Goal: Check status: Check status

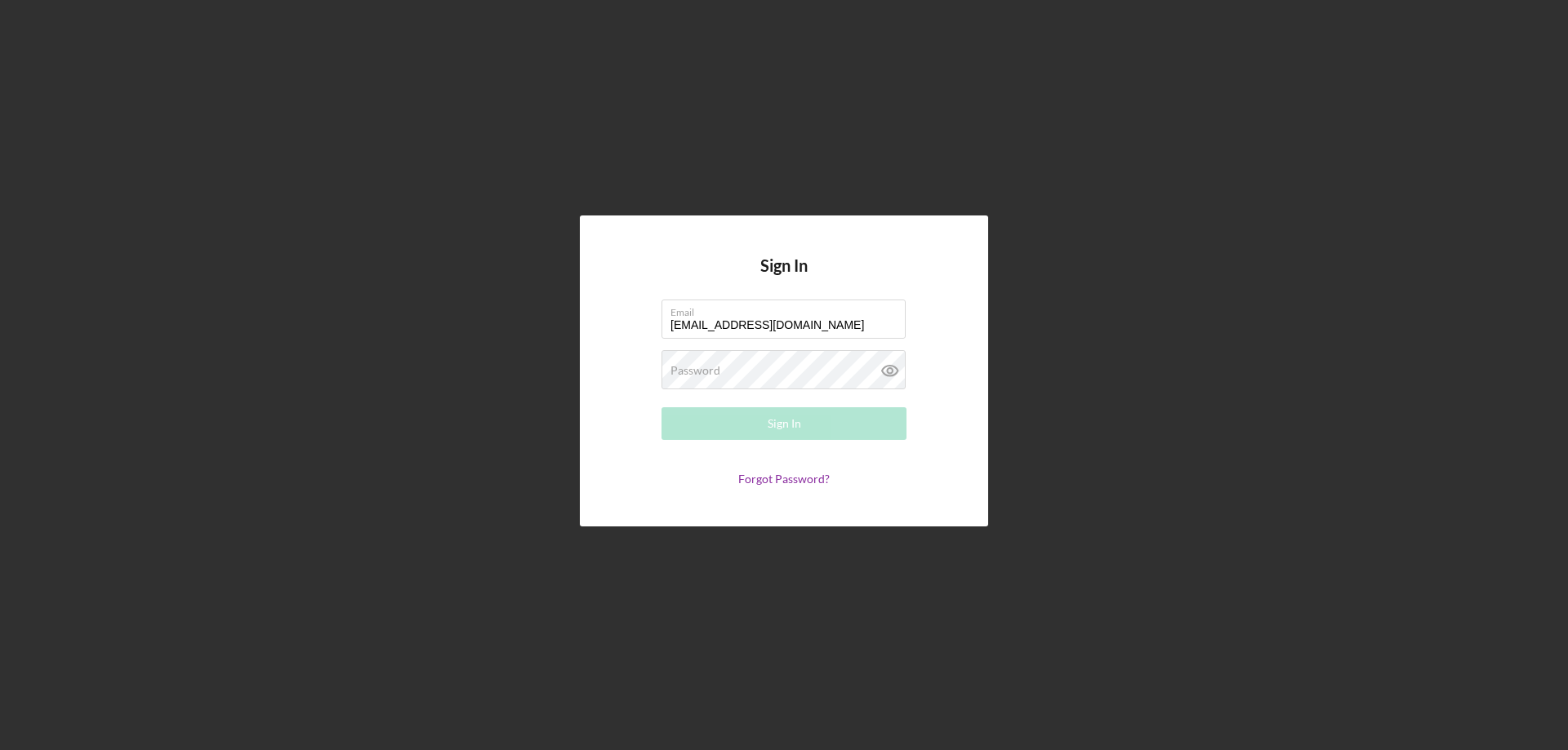
type input "[EMAIL_ADDRESS][DOMAIN_NAME]"
click at [783, 428] on div "Sign In" at bounding box center [785, 423] width 34 height 33
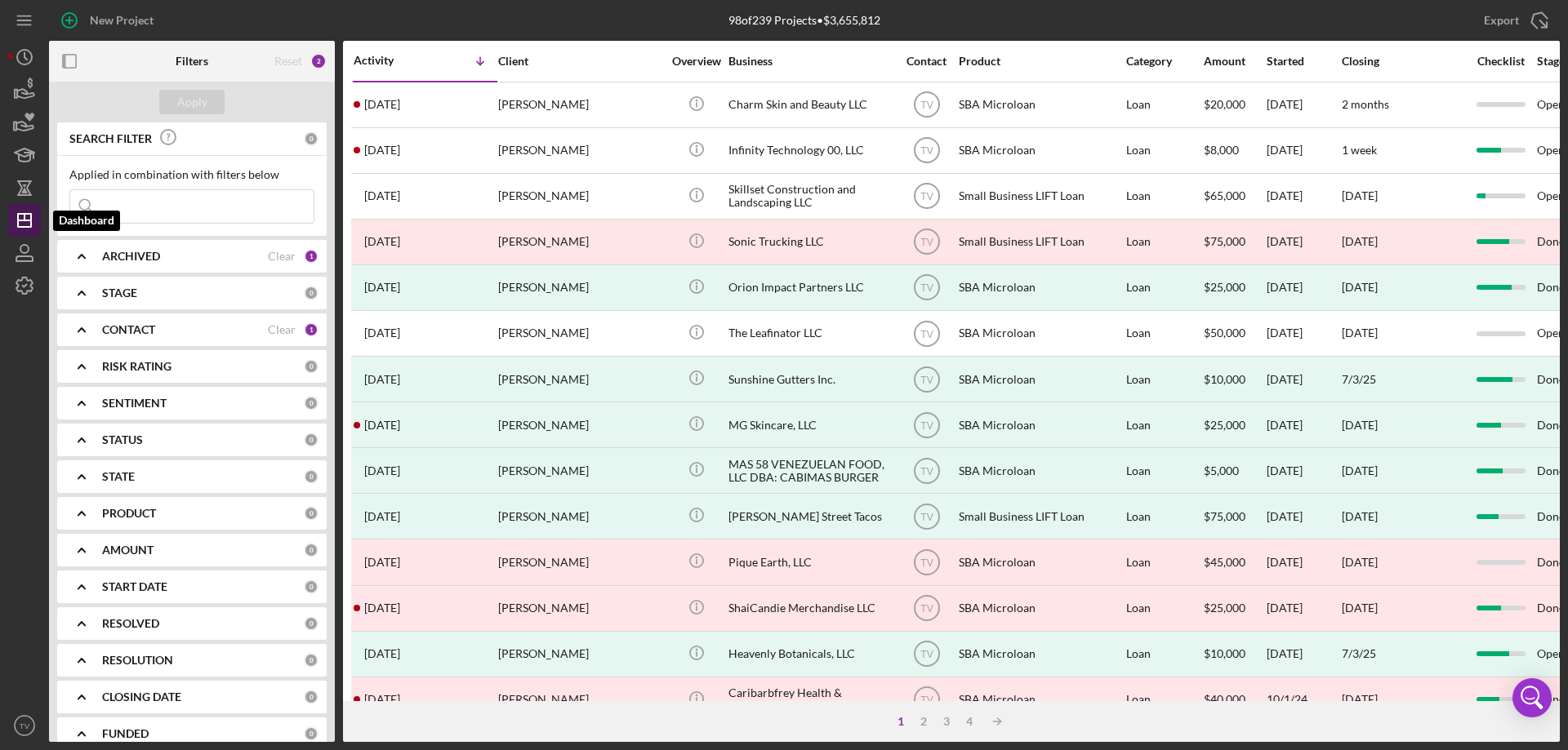
click at [30, 225] on polygon "button" at bounding box center [24, 220] width 13 height 13
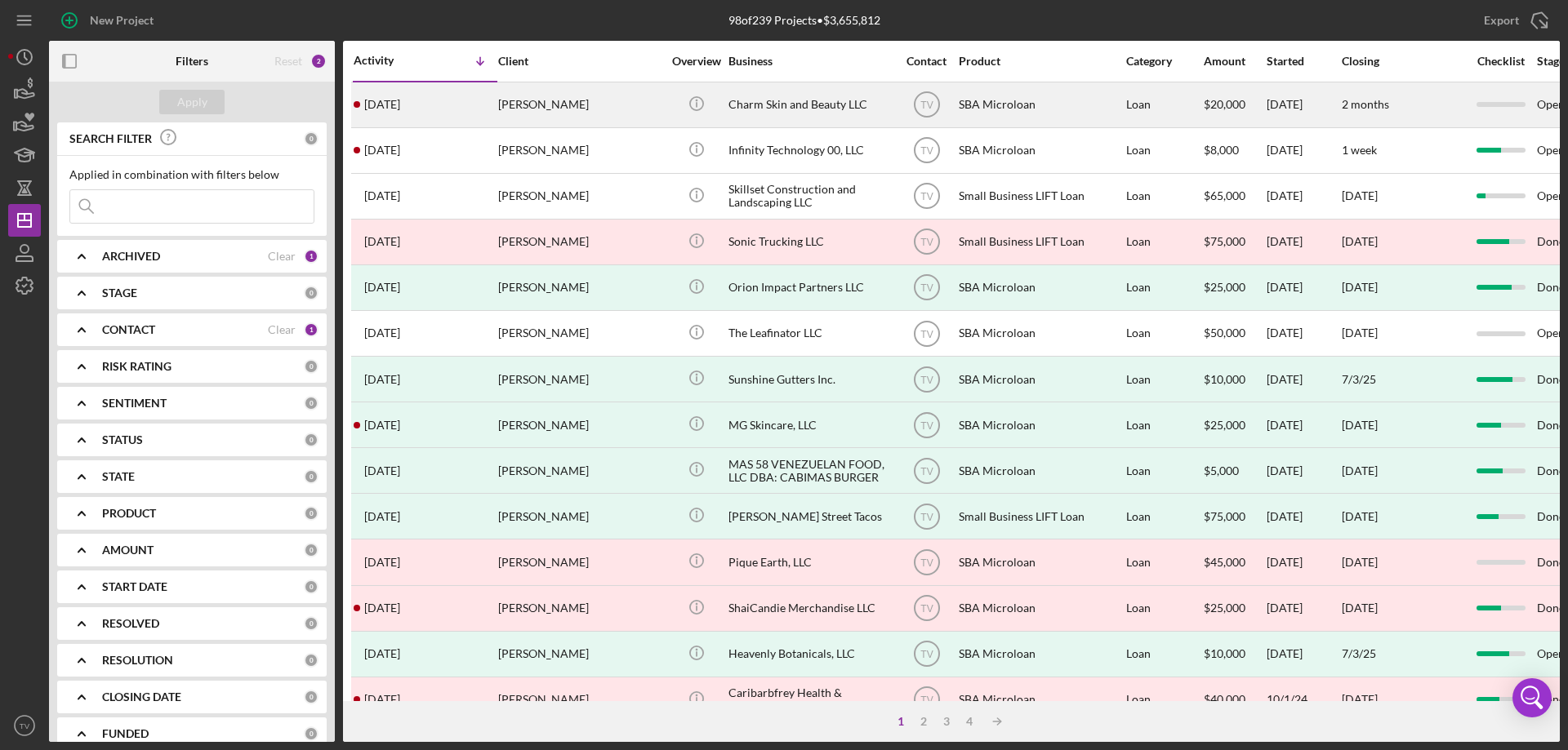
click at [547, 107] on div "Shanel Satchel" at bounding box center [580, 105] width 163 height 43
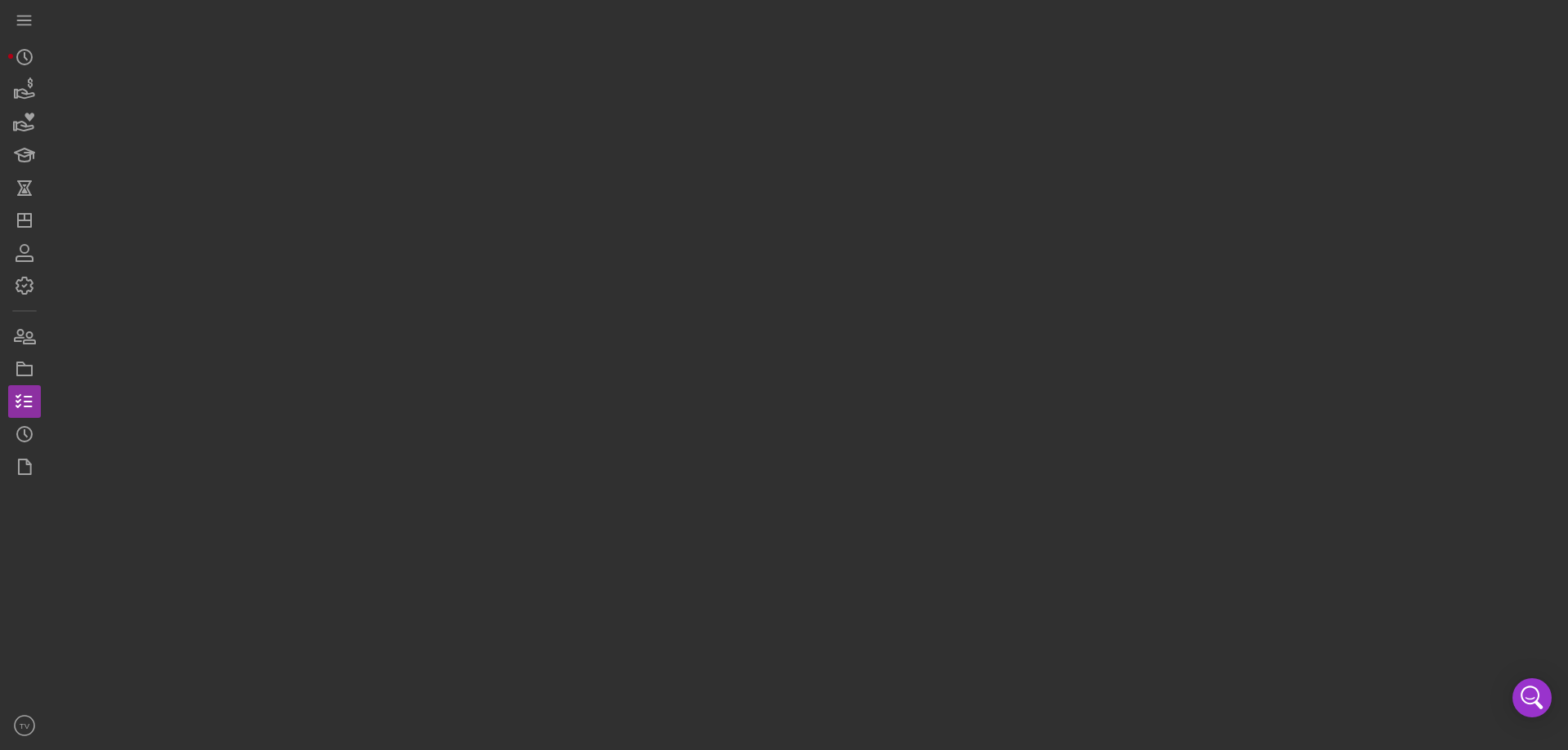
click at [547, 107] on div at bounding box center [804, 371] width 1511 height 742
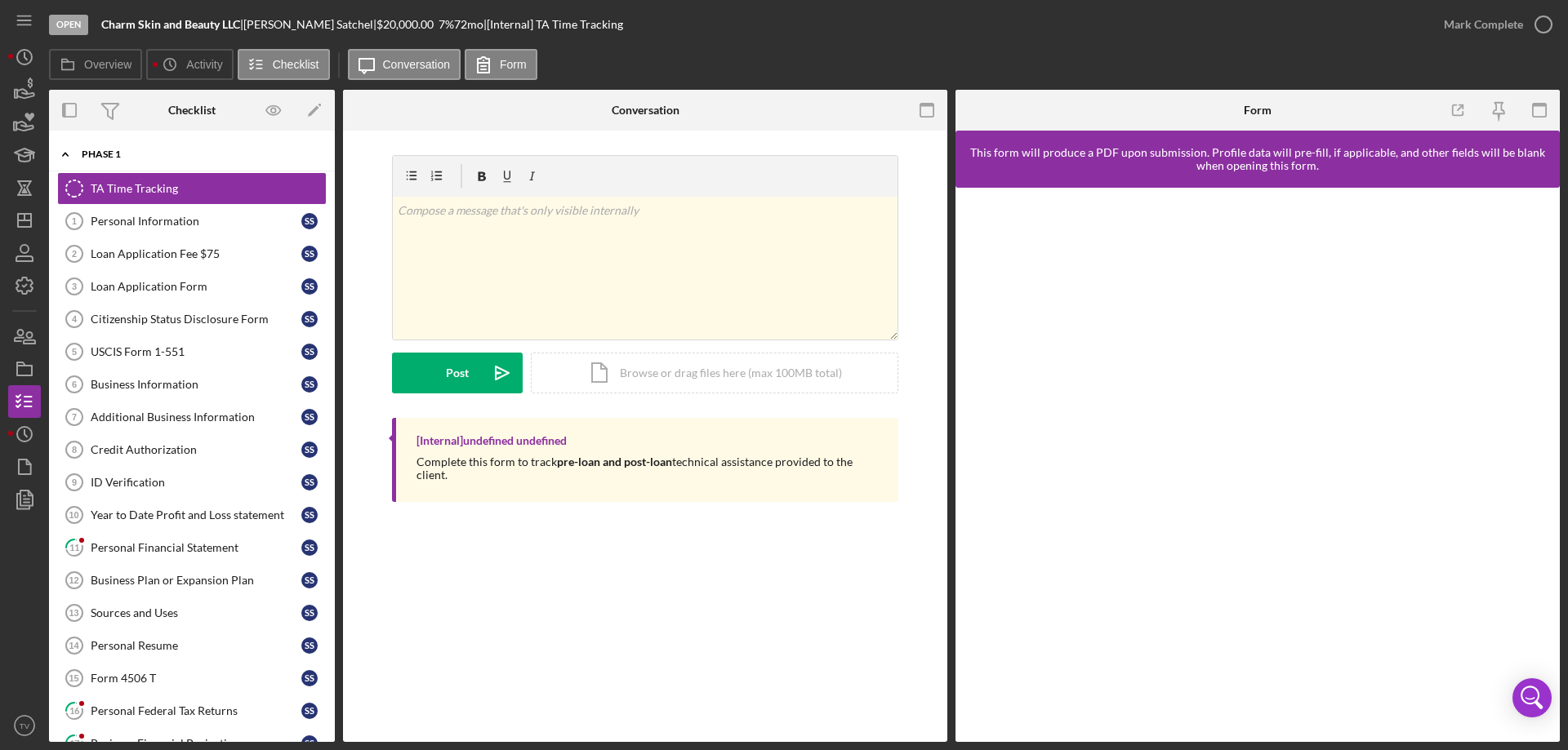
click at [173, 145] on div "Icon/Expander Phase 1 0 / 33" at bounding box center [192, 154] width 286 height 34
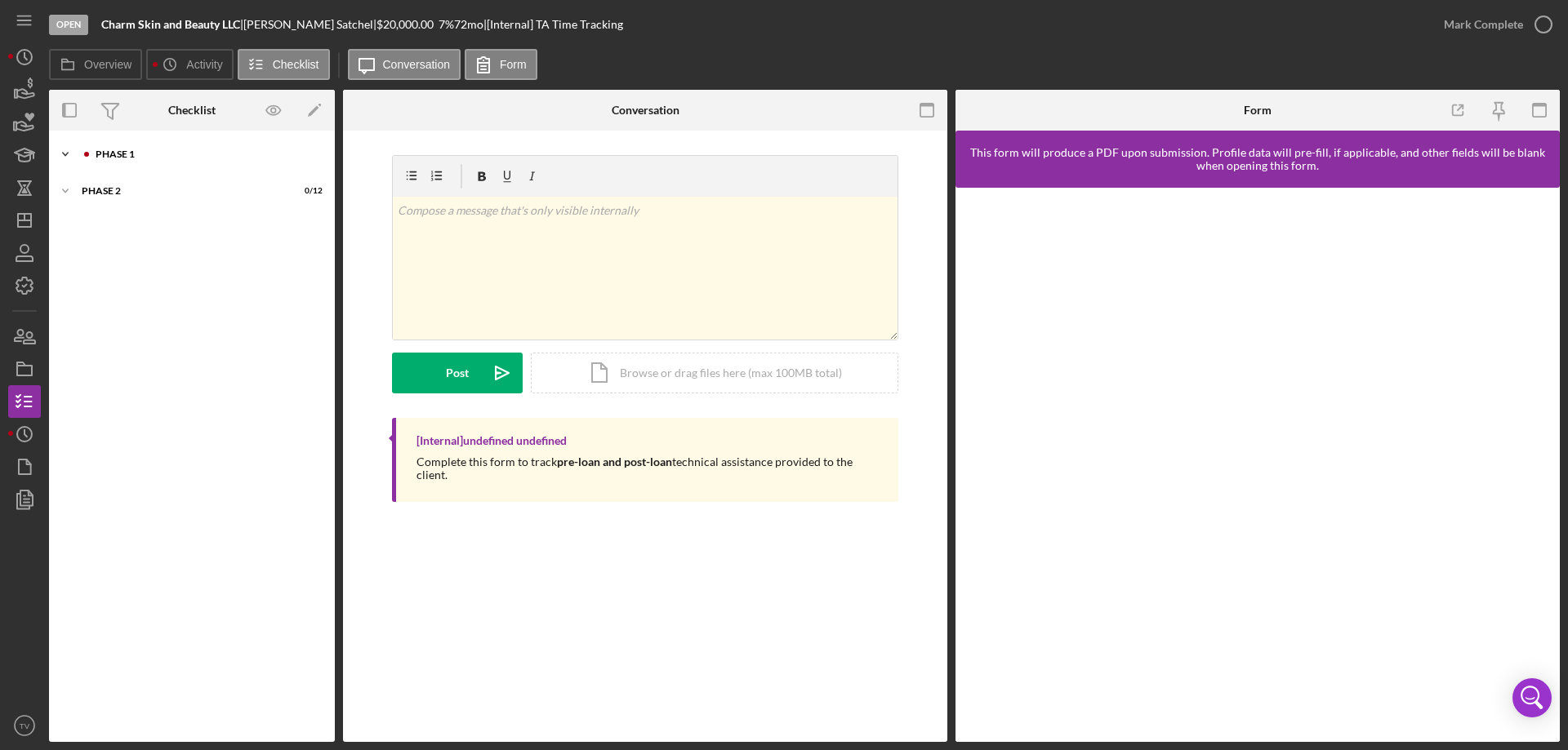
click at [165, 161] on div "Icon/Expander Phase 1 0 / 33" at bounding box center [192, 154] width 286 height 33
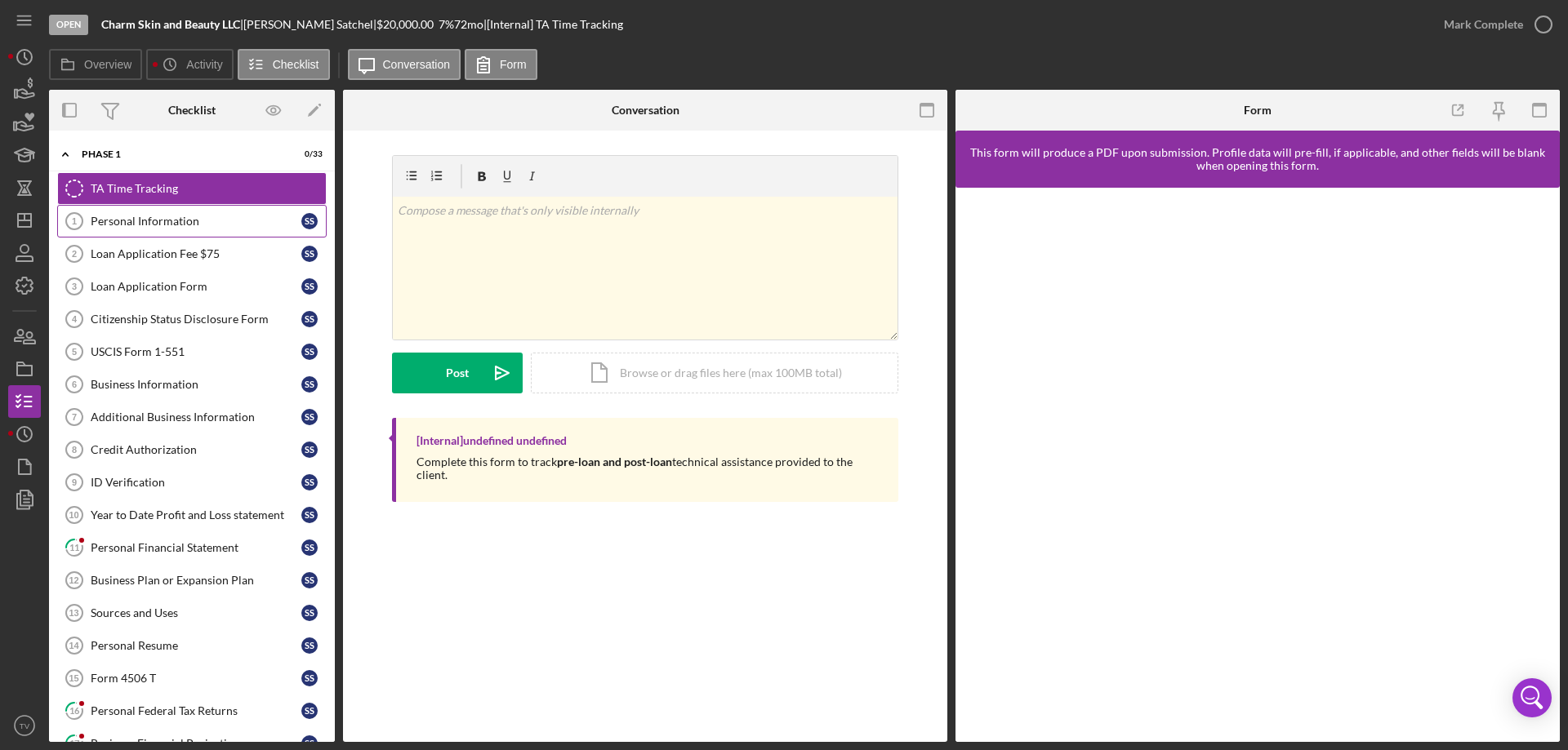
click at [127, 221] on div "Personal Information" at bounding box center [195, 221] width 210 height 13
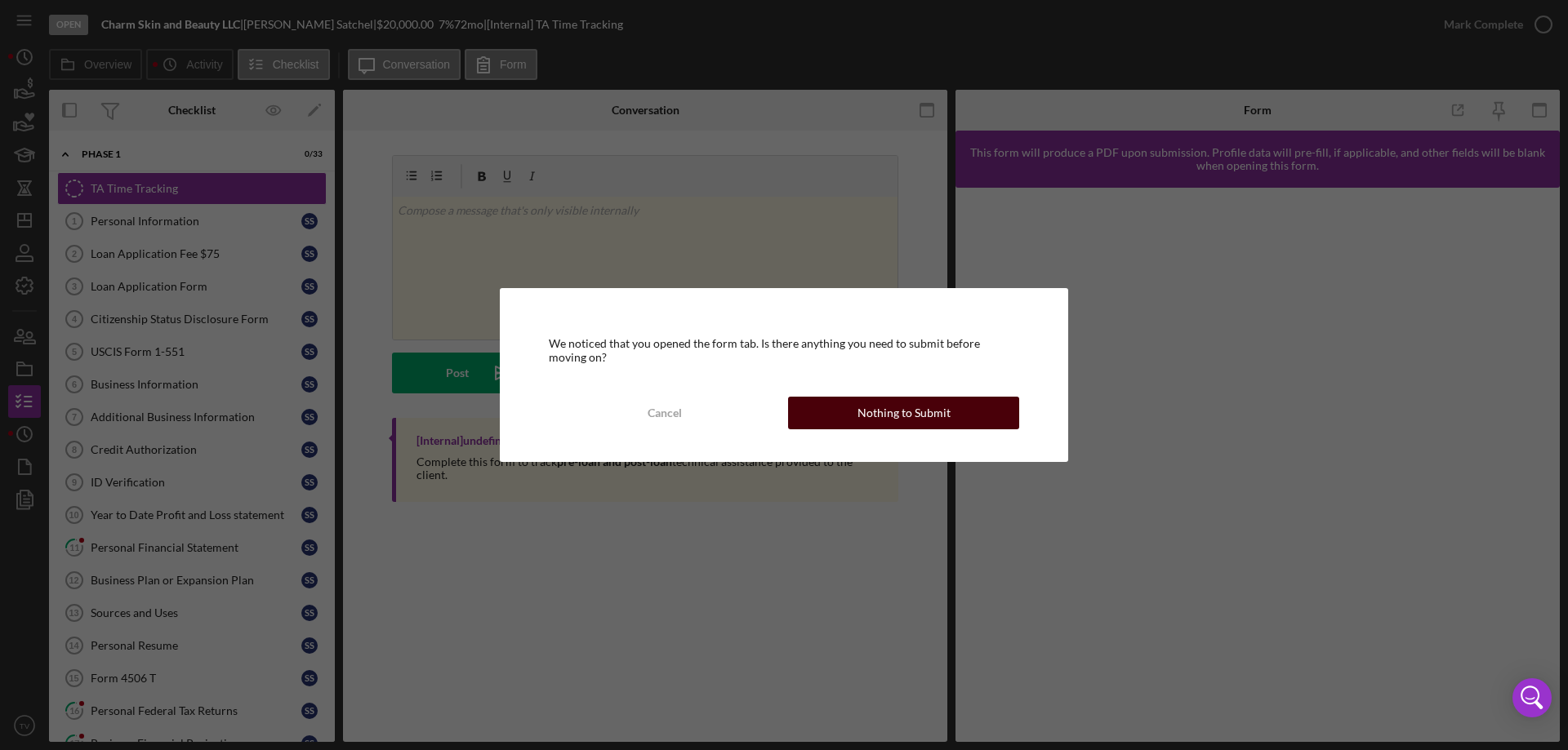
click at [920, 409] on div "Nothing to Submit" at bounding box center [904, 413] width 93 height 33
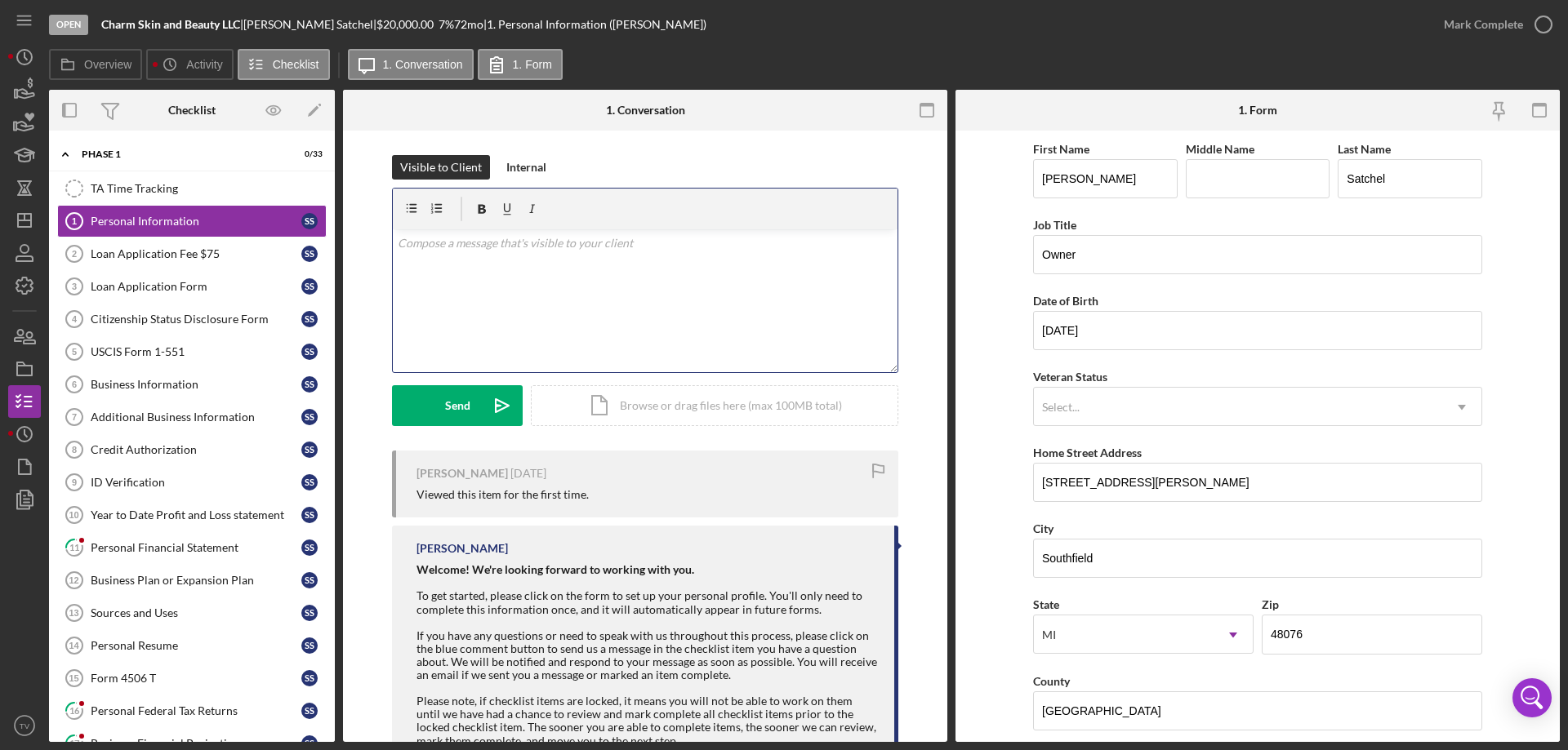
click at [834, 331] on div "v Color teal Color pink Remove color Add row above Add row below Add column bef…" at bounding box center [645, 300] width 504 height 143
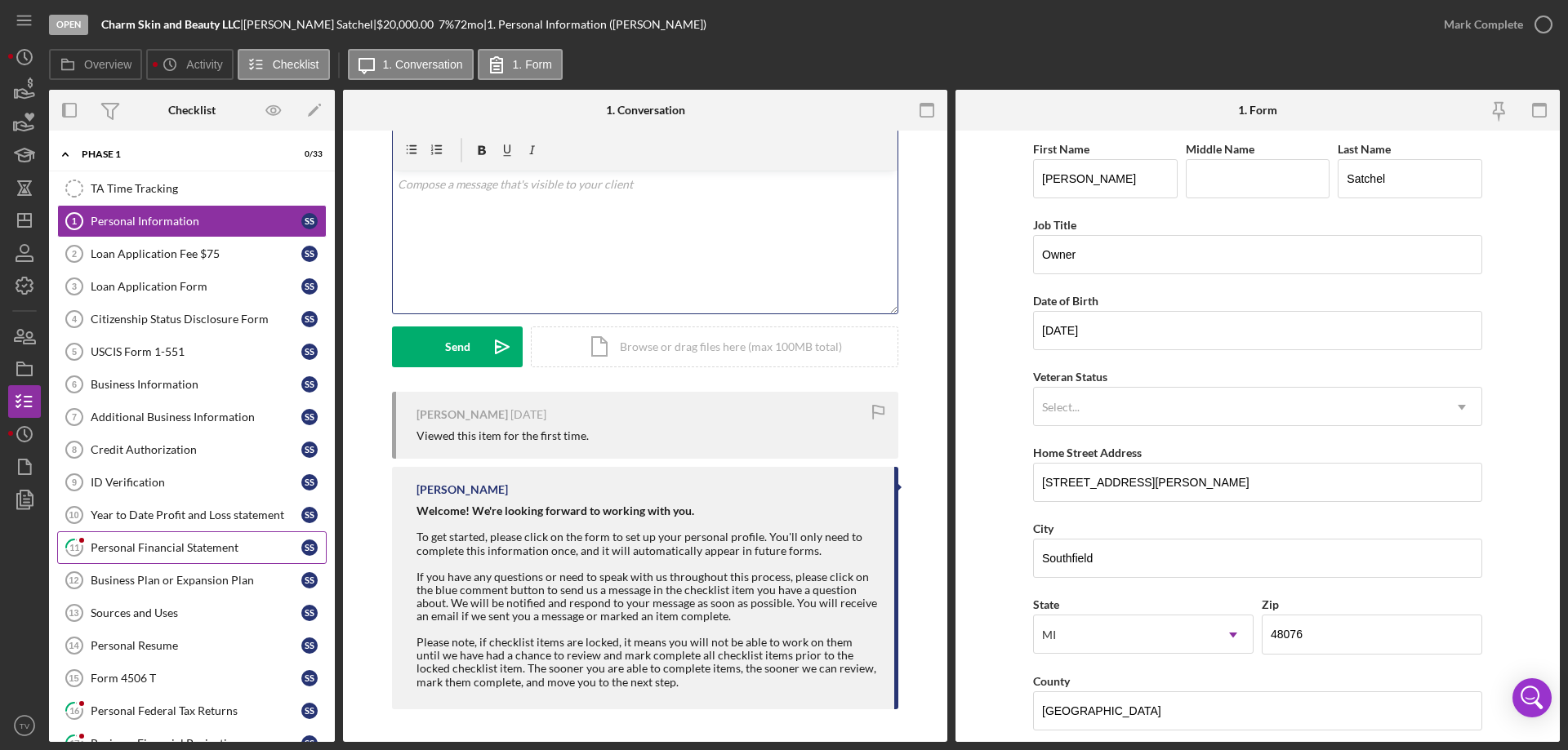
scroll to position [56, 0]
click at [123, 547] on div "Personal Financial Statement" at bounding box center [195, 548] width 210 height 13
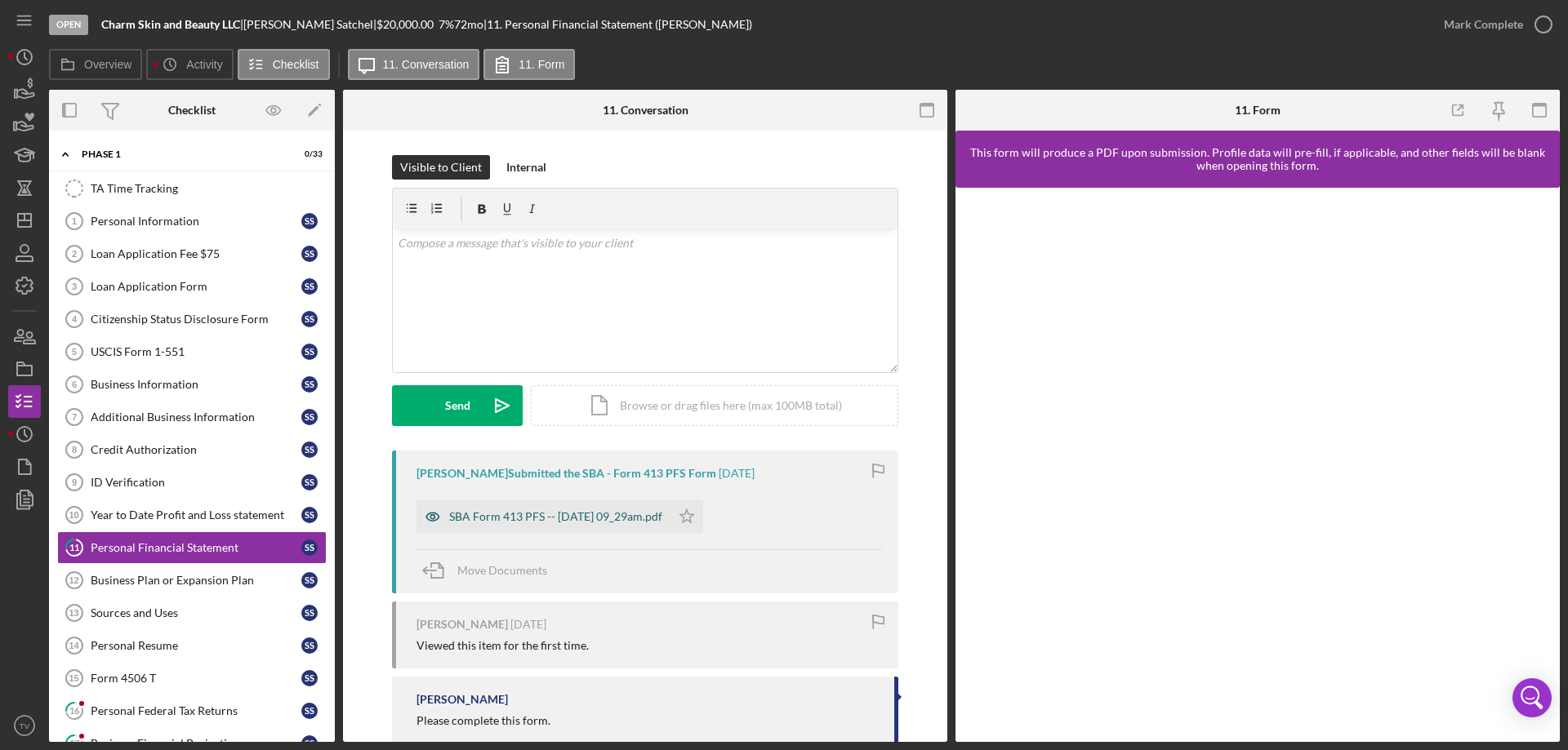
click at [513, 521] on div "SBA Form 413 PFS -- 2025-07-31 09_29am.pdf" at bounding box center [556, 517] width 213 height 13
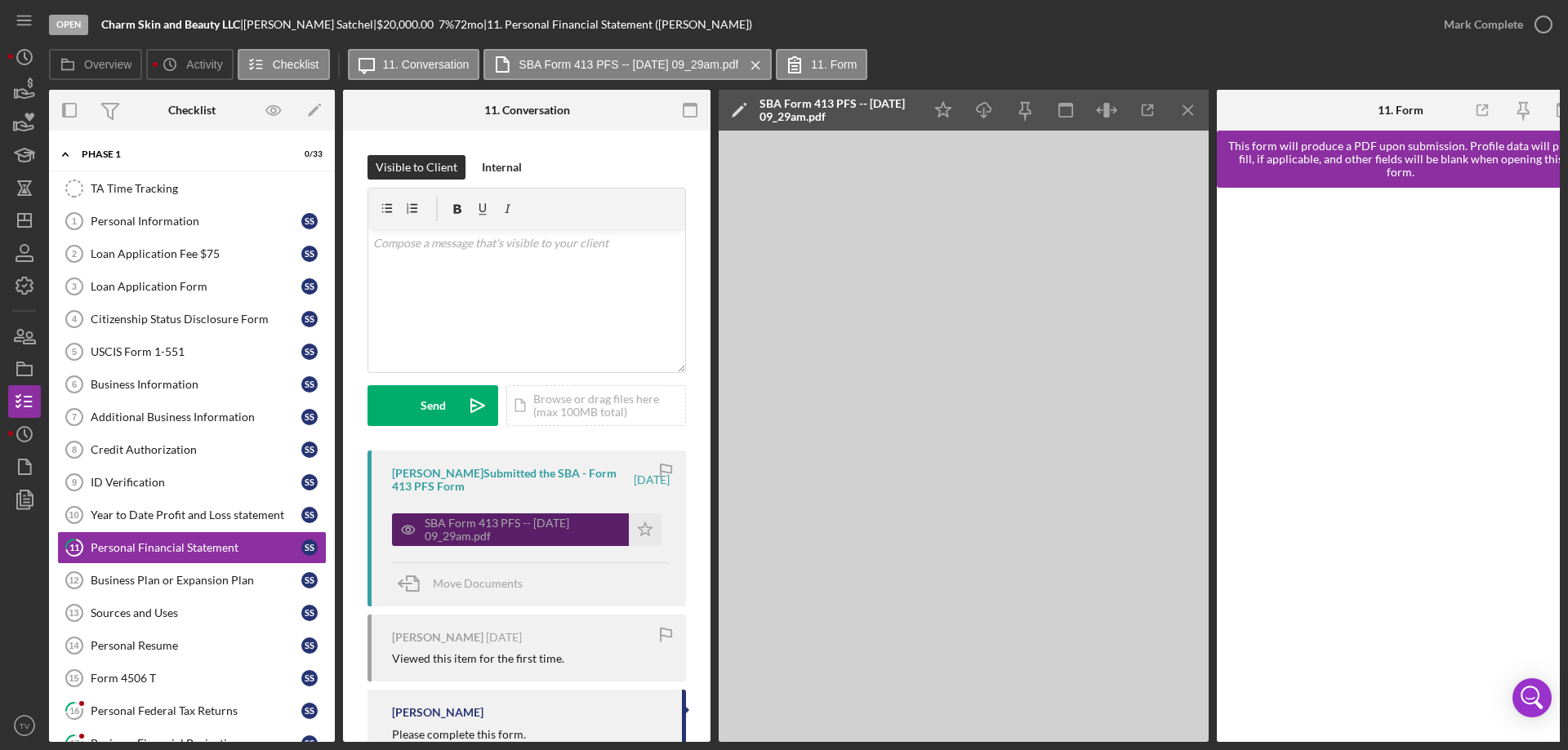
click at [513, 521] on div "SBA Form 413 PFS -- 2025-07-31 09_29am.pdf" at bounding box center [522, 529] width 196 height 26
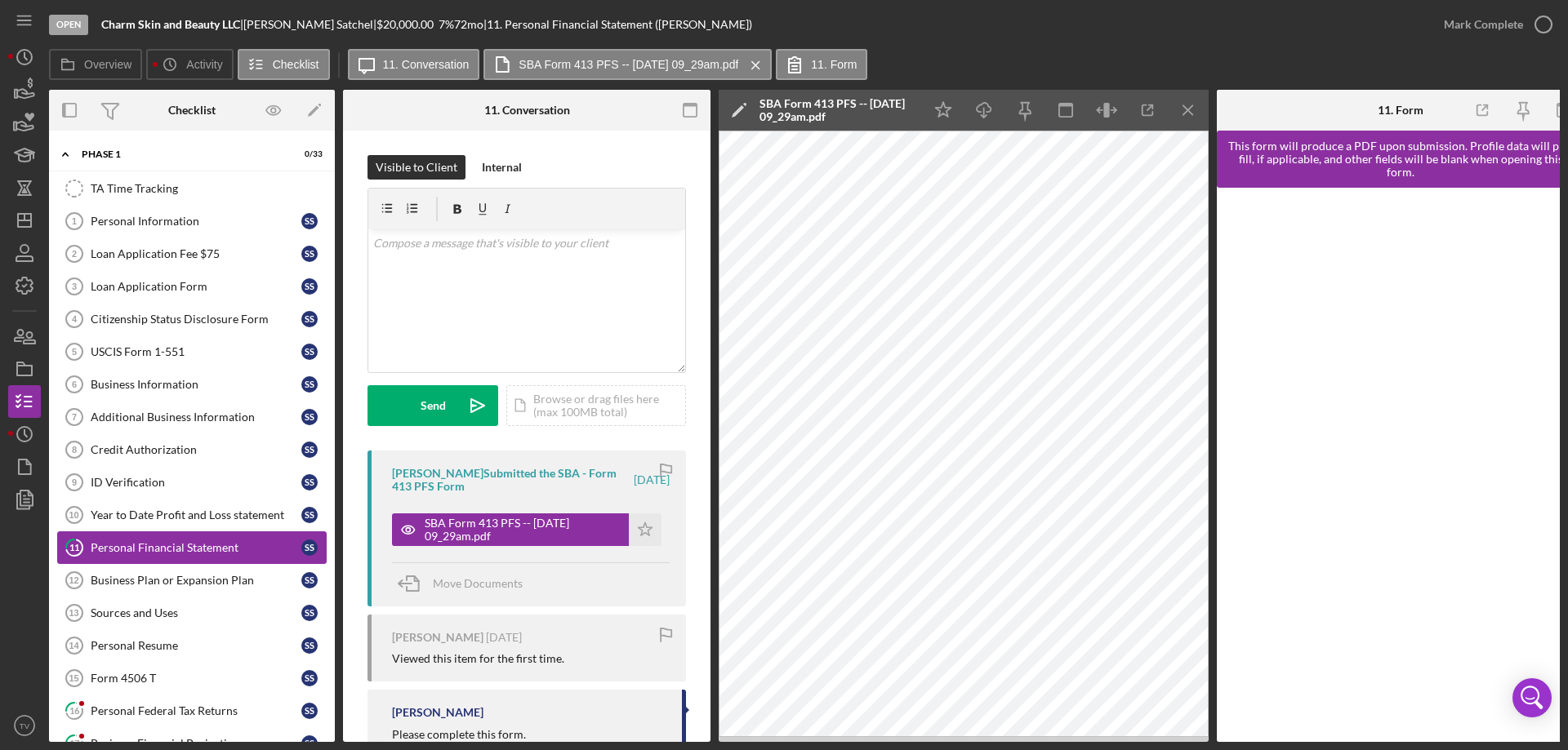
drag, startPoint x: 171, startPoint y: 549, endPoint x: 182, endPoint y: 551, distance: 11.2
click at [172, 550] on div "Personal Financial Statement" at bounding box center [195, 548] width 210 height 13
click at [1545, 19] on icon "button" at bounding box center [1544, 25] width 41 height 41
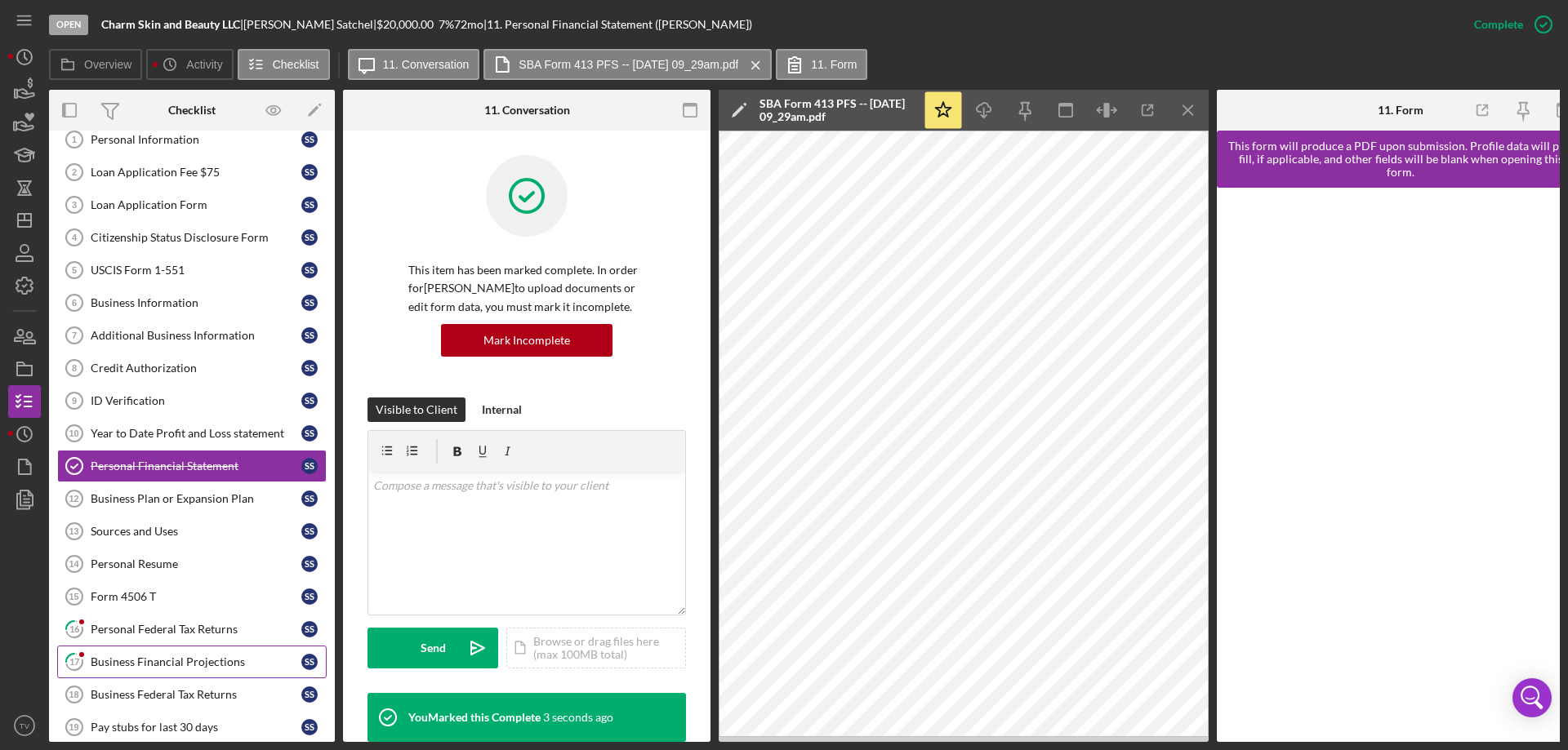
scroll to position [163, 0]
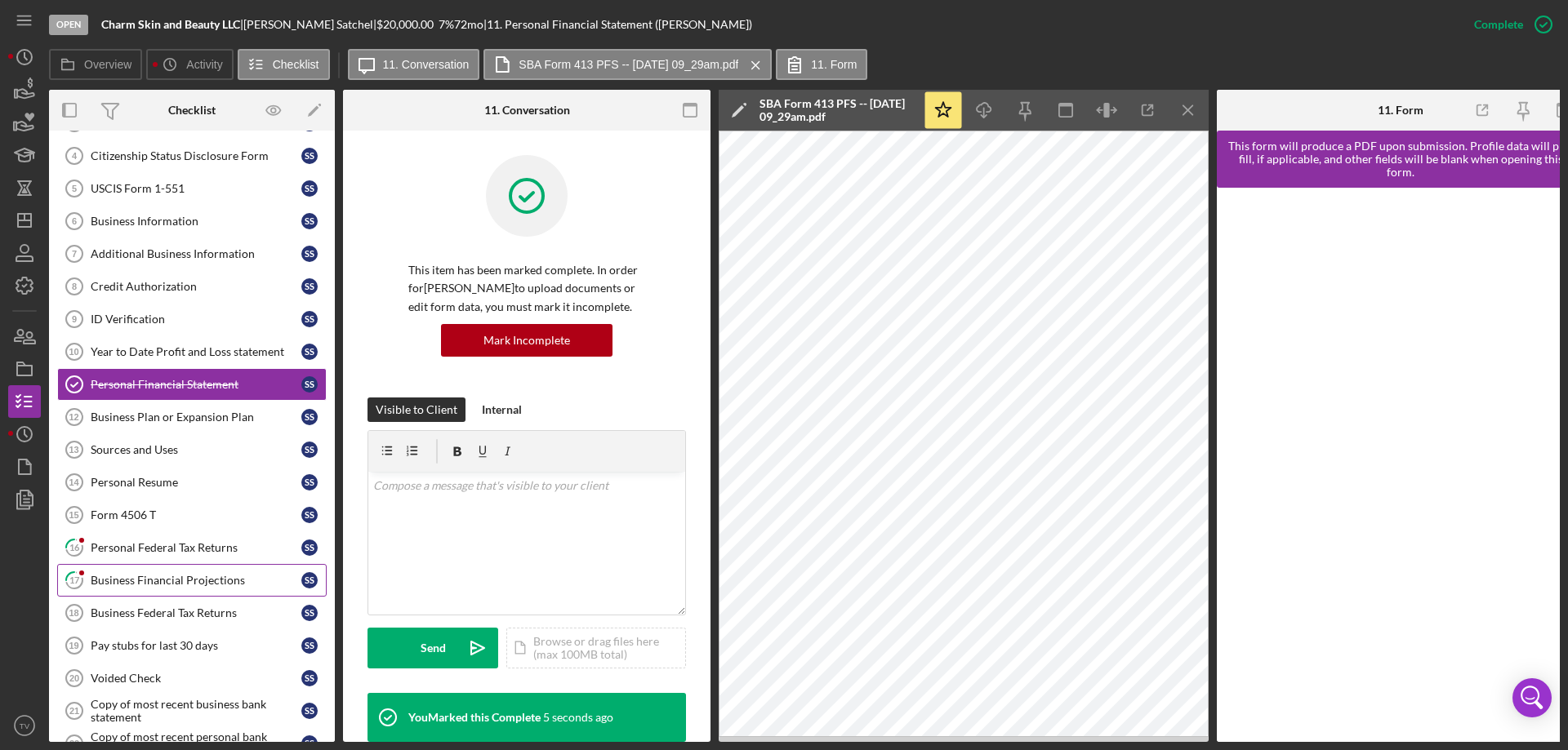
click at [188, 577] on div "Business Financial Projections" at bounding box center [195, 580] width 210 height 13
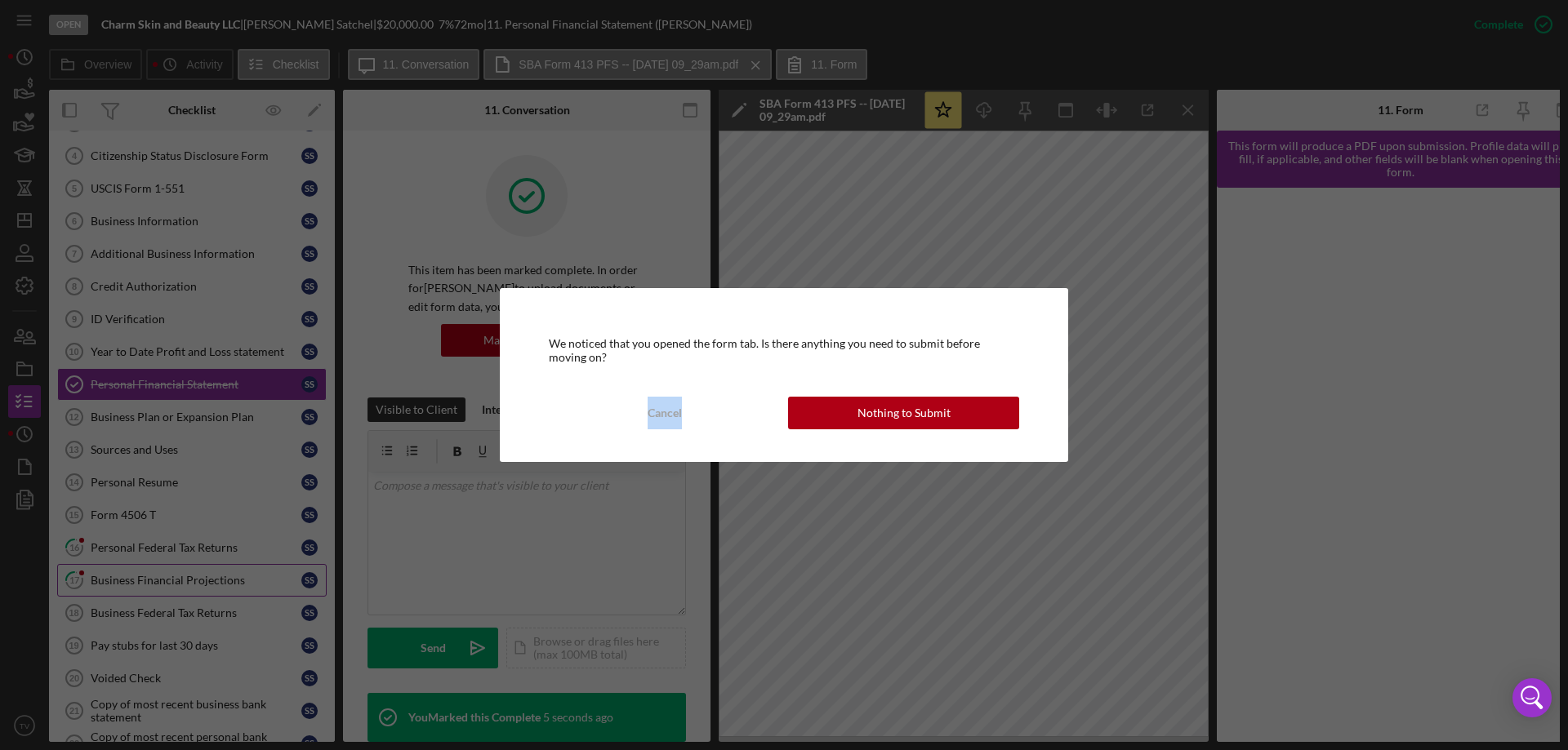
click at [188, 577] on div "We noticed that you opened the form tab. Is there anything you need to submit b…" at bounding box center [784, 375] width 1568 height 750
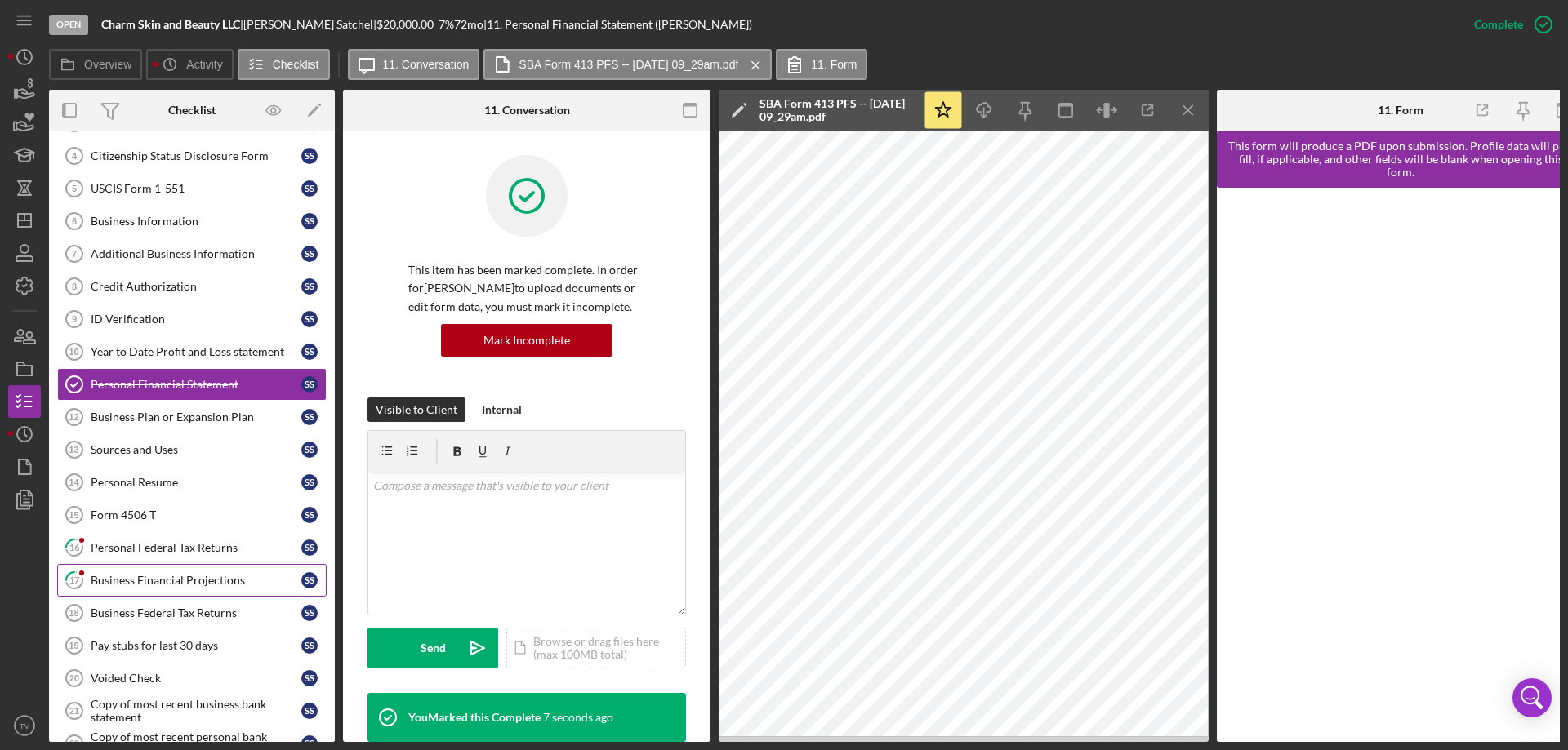
click at [164, 585] on div "Business Financial Projections" at bounding box center [195, 580] width 210 height 13
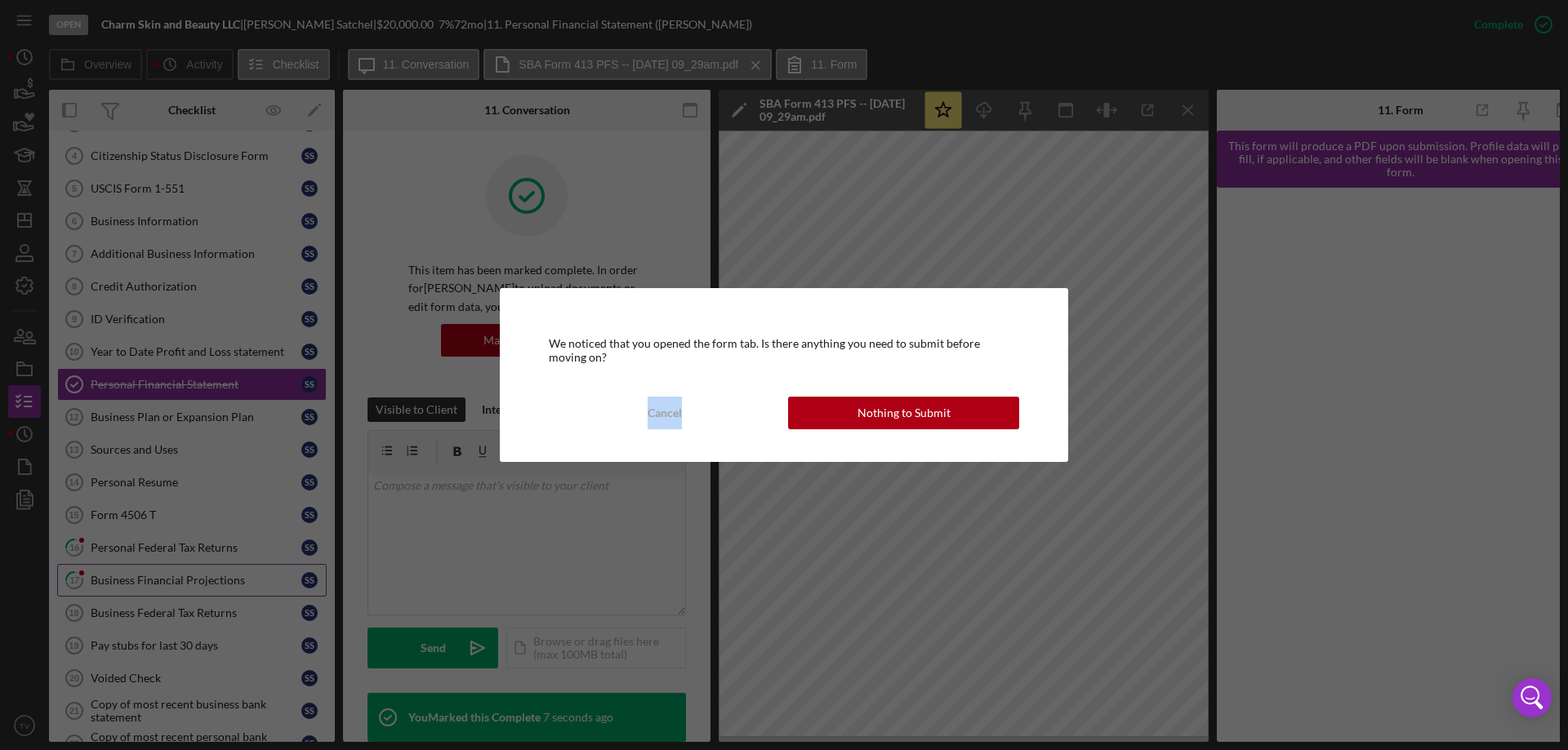
click at [164, 585] on div "We noticed that you opened the form tab. Is there anything you need to submit b…" at bounding box center [784, 375] width 1568 height 750
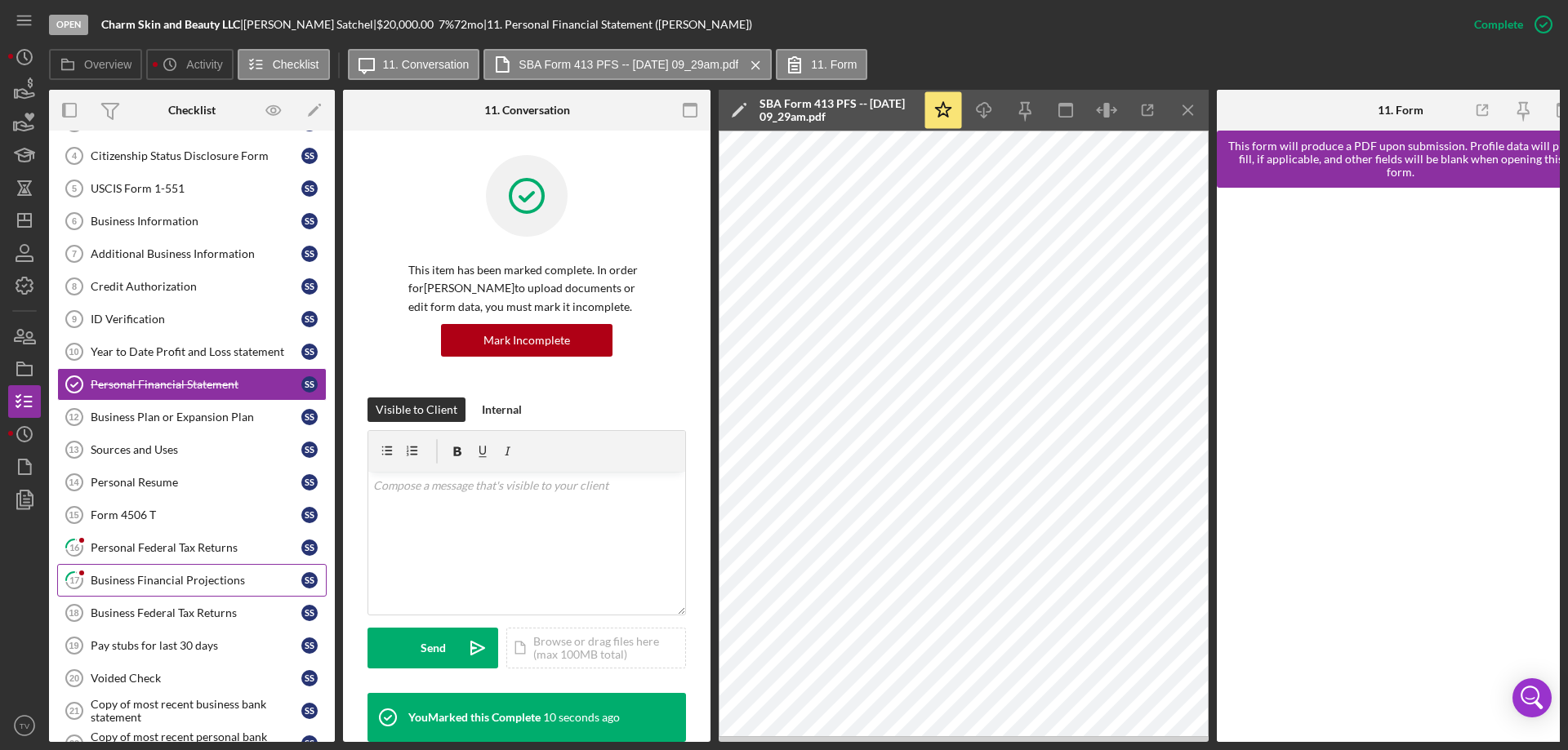
click at [179, 575] on div "Business Financial Projections" at bounding box center [195, 580] width 210 height 13
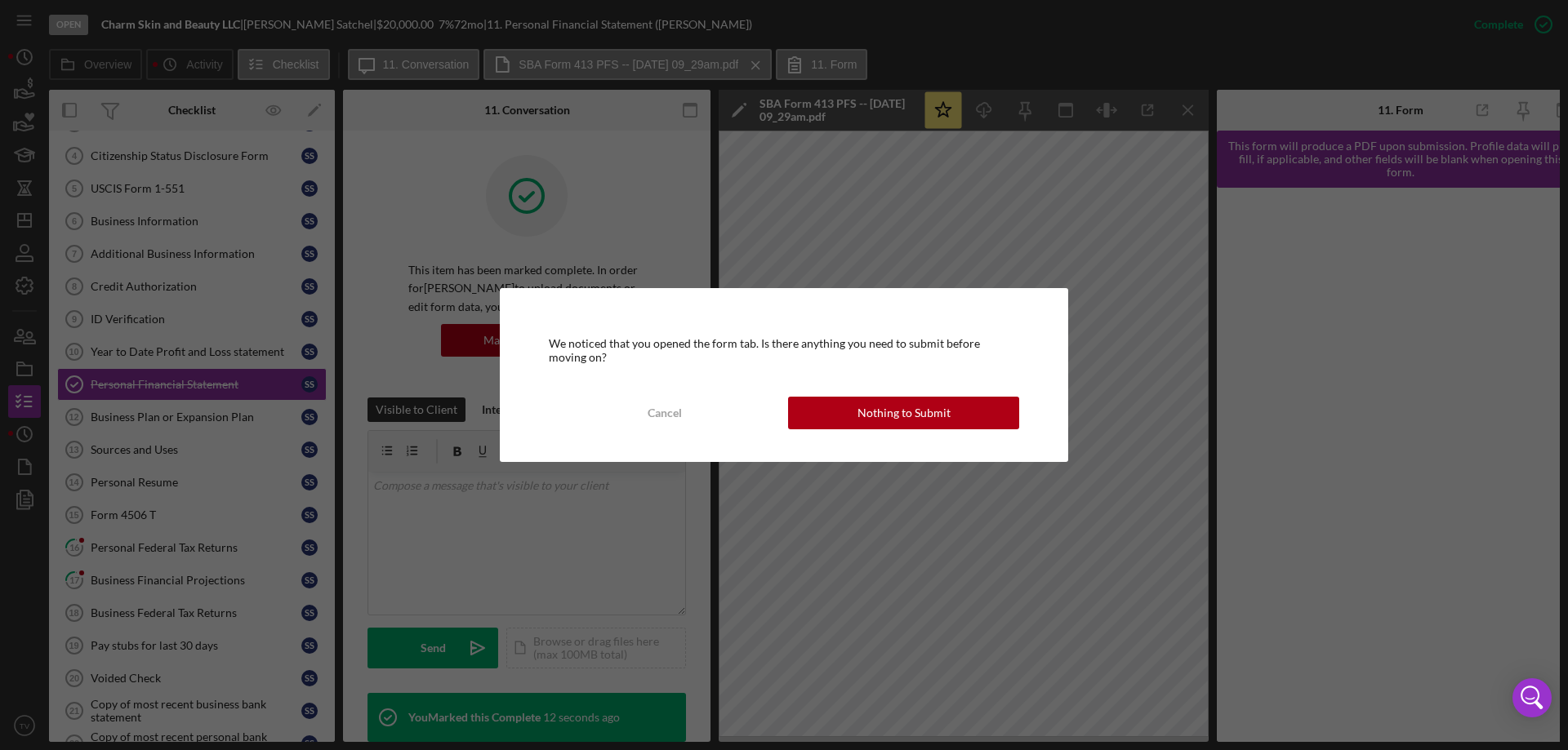
click at [993, 417] on button "Nothing to Submit" at bounding box center [904, 413] width 231 height 33
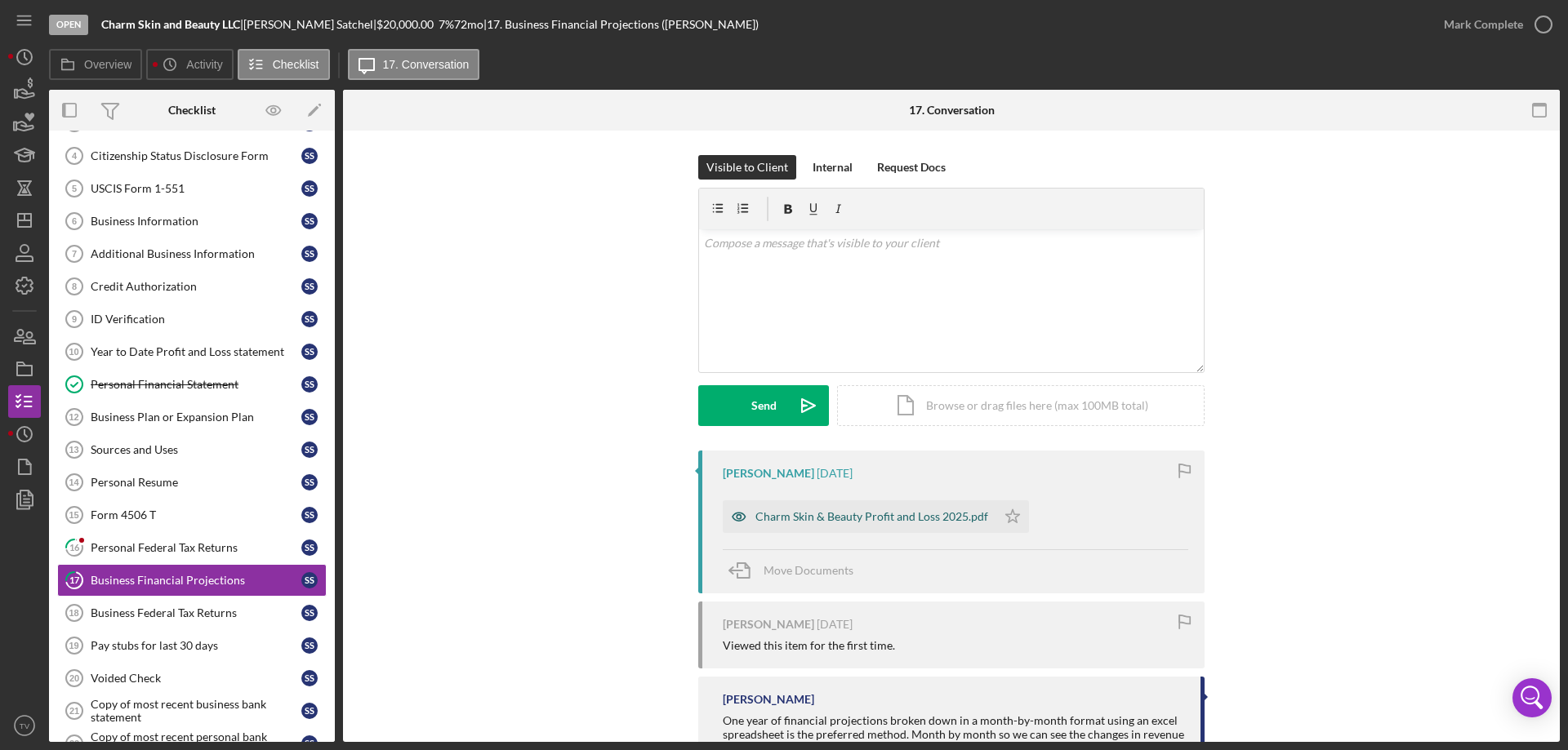
click at [871, 517] on div "Charm Skin & Beauty Profit and Loss 2025.pdf" at bounding box center [872, 517] width 233 height 13
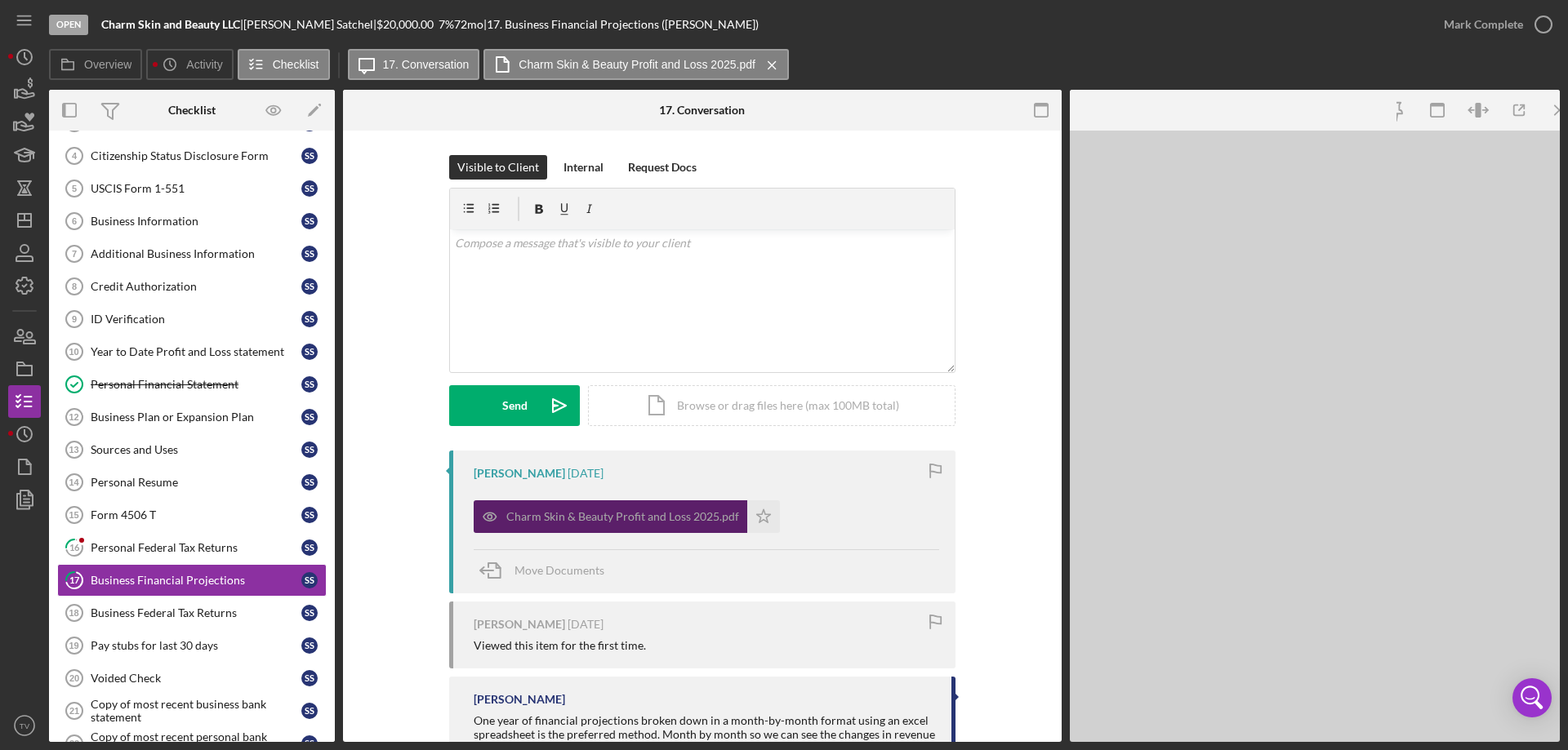
click at [871, 517] on div "Charm Skin & Beauty Profit and Loss 2025.pdf Icon/Star" at bounding box center [707, 513] width 465 height 41
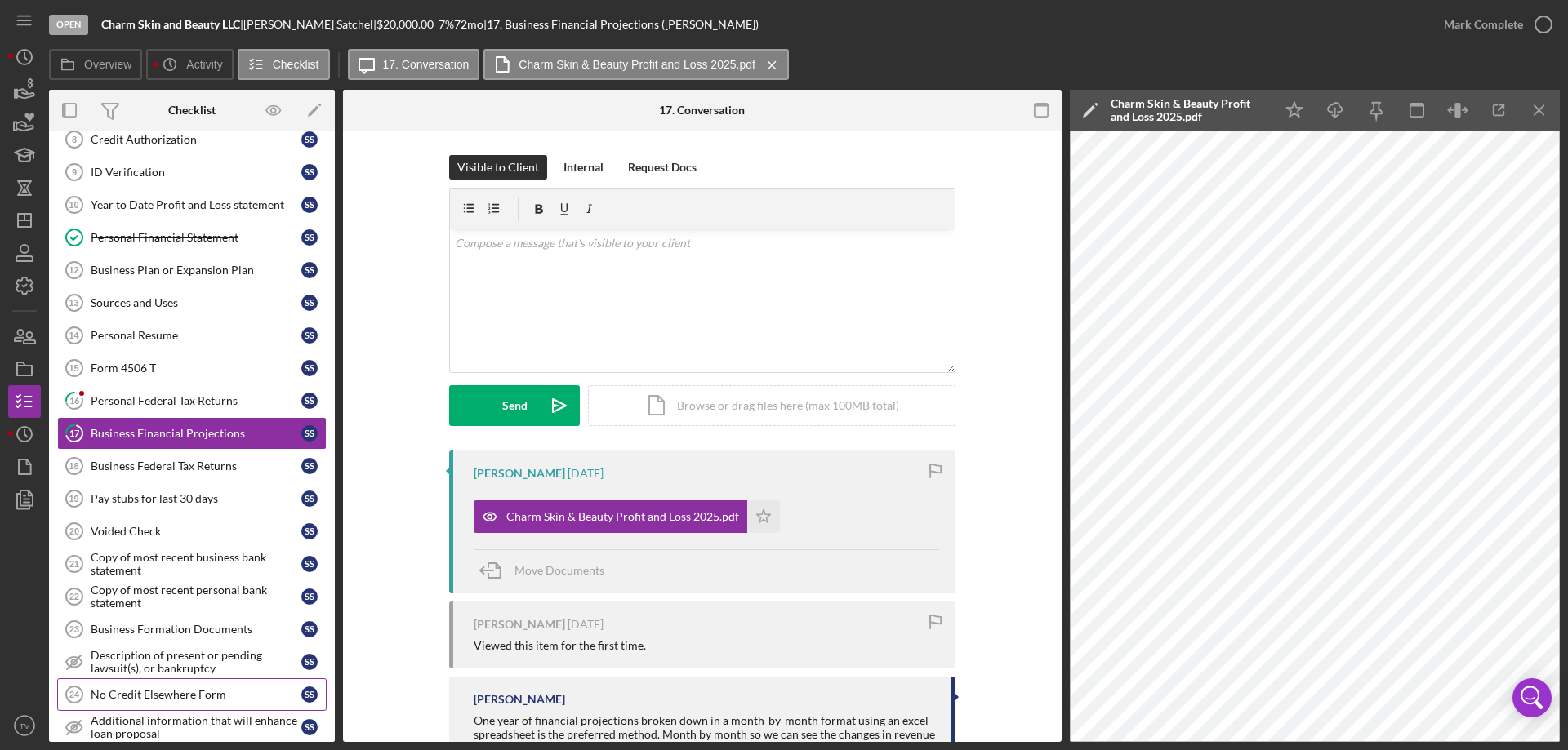
scroll to position [327, 0]
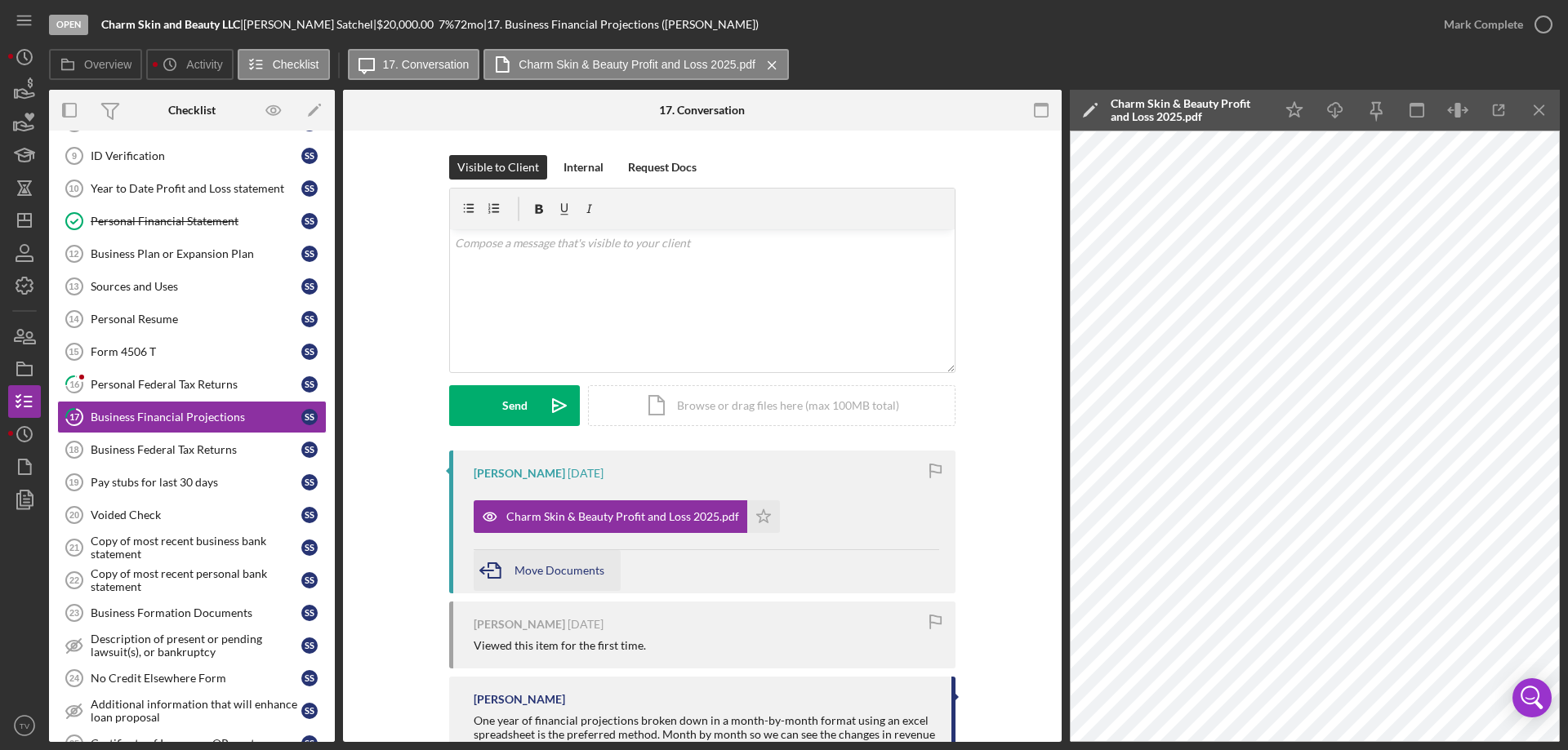
click at [577, 572] on span "Move Documents" at bounding box center [559, 571] width 90 height 14
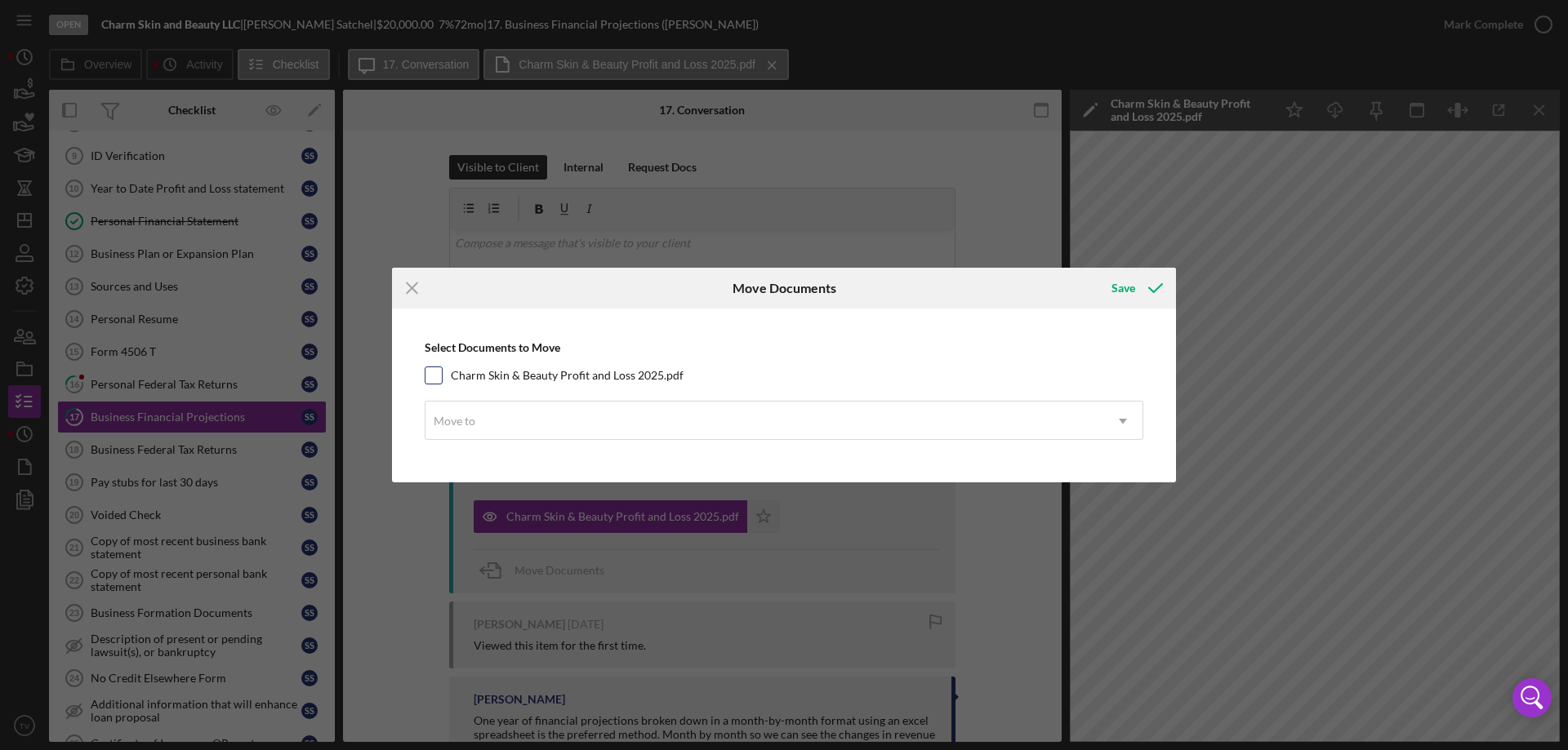
click at [428, 375] on input "Charm Skin & Beauty Profit and Loss 2025.pdf" at bounding box center [433, 375] width 16 height 16
checkbox input "true"
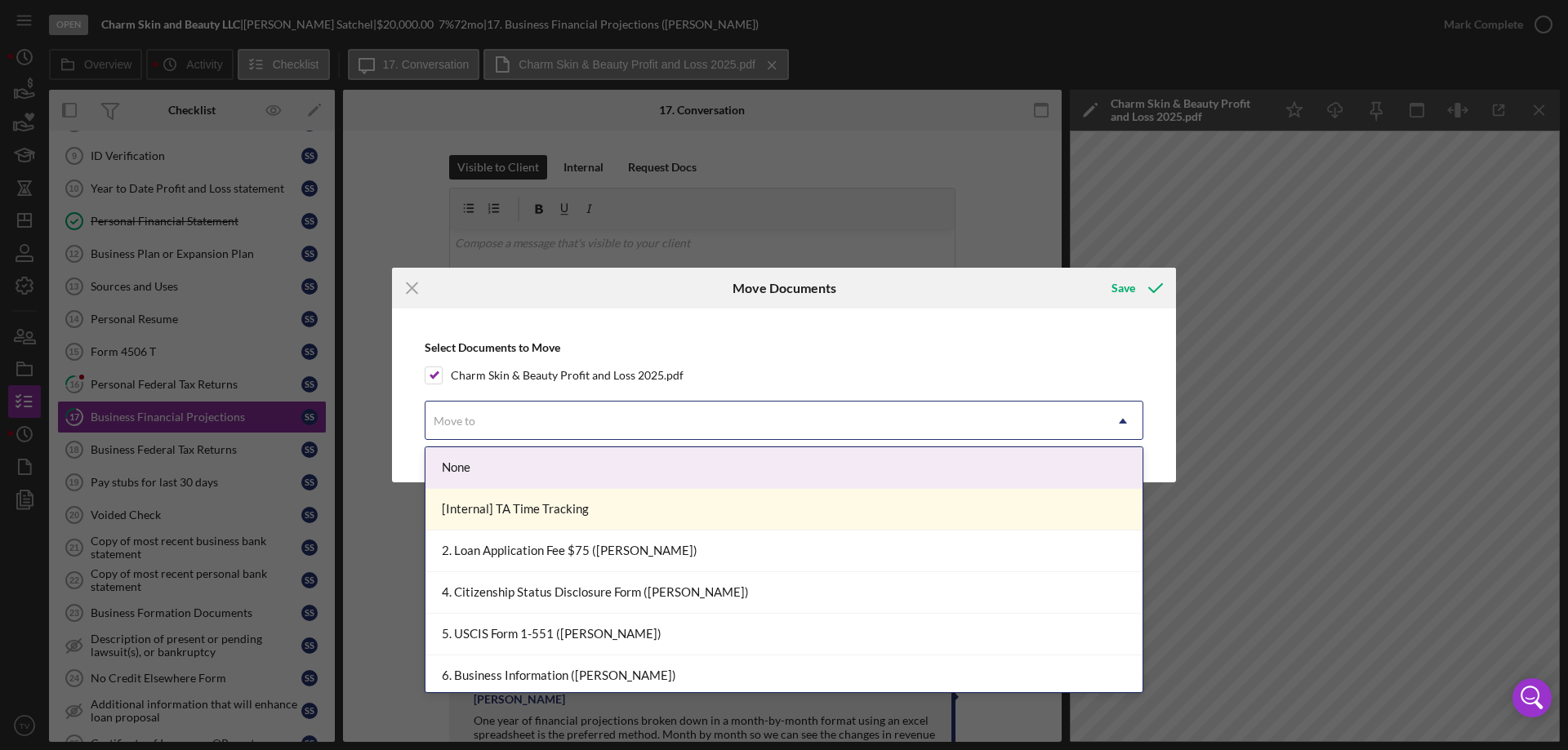
click at [1124, 418] on icon "Icon/Dropdown Arrow" at bounding box center [1123, 422] width 39 height 39
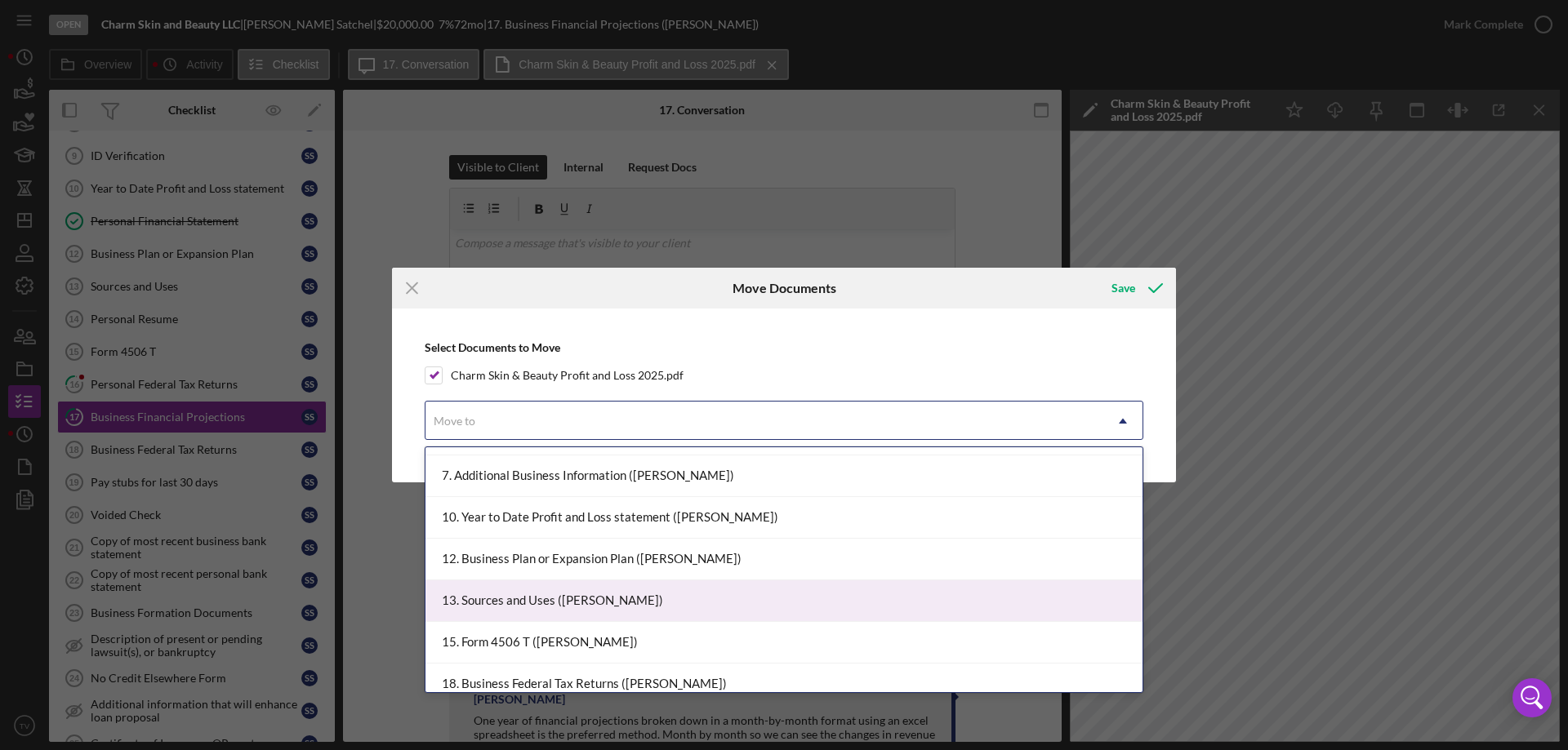
scroll to position [245, 0]
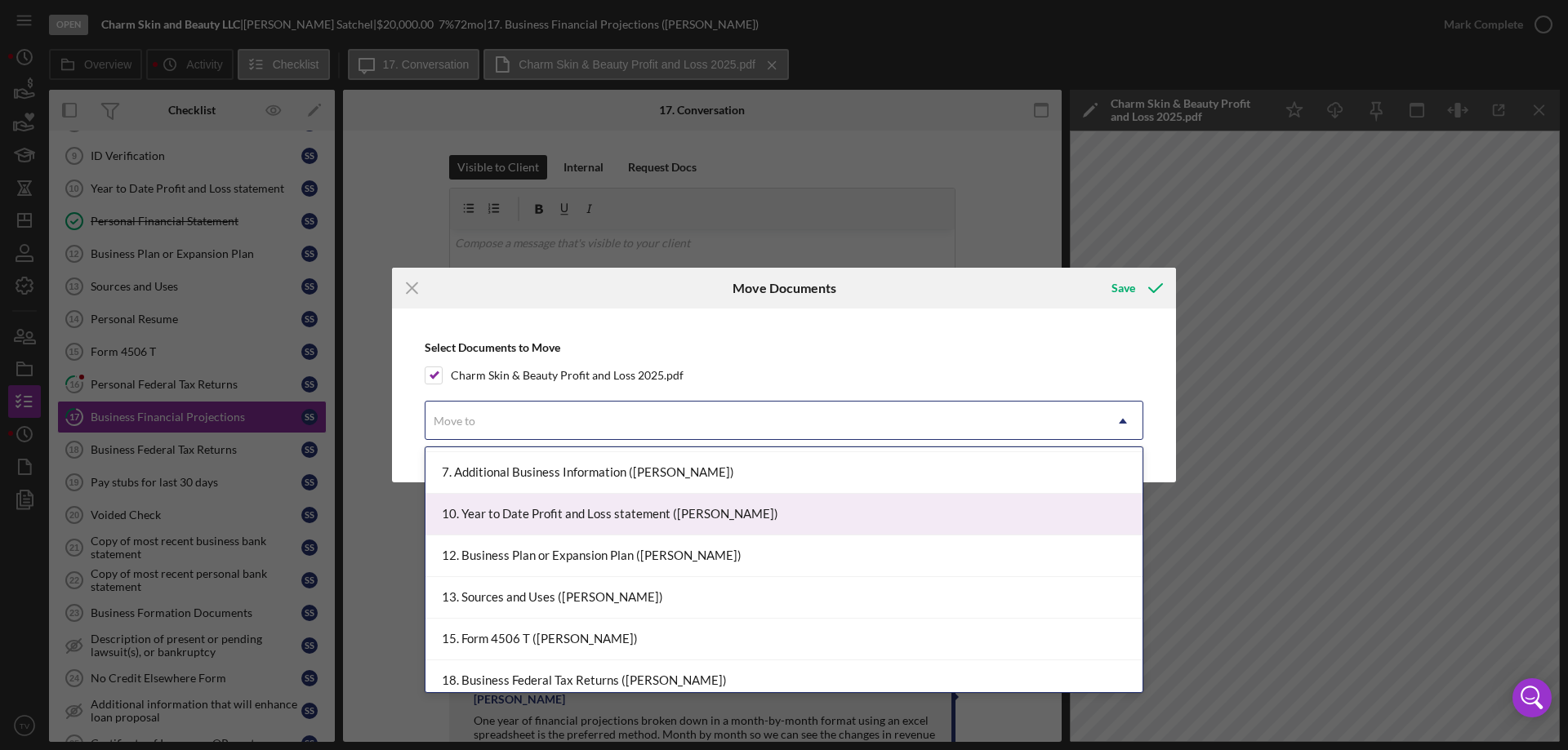
click at [684, 525] on div "10. Year to Date Profit and Loss statement (Shanel S.)" at bounding box center [784, 515] width 717 height 42
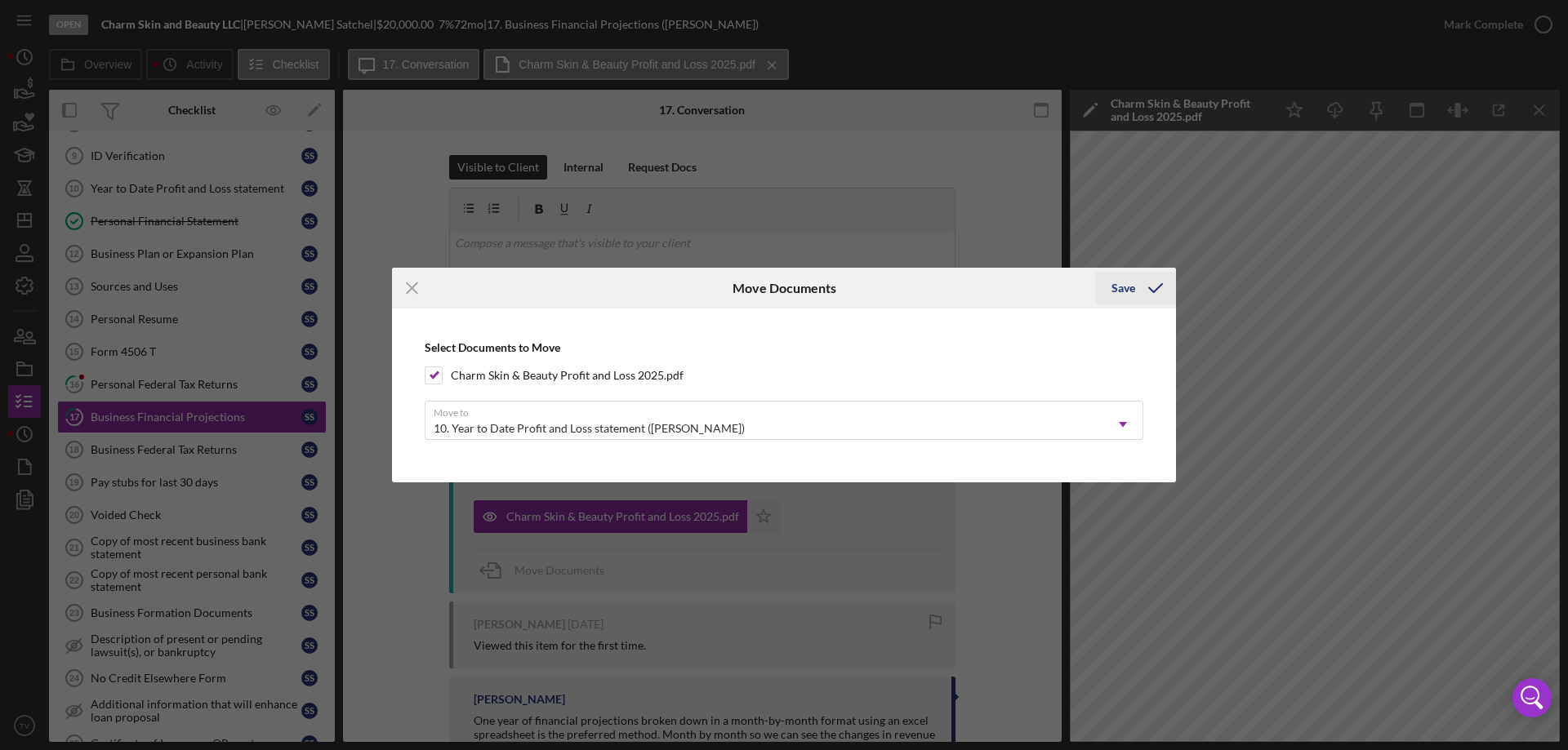
drag, startPoint x: 1126, startPoint y: 291, endPoint x: 1116, endPoint y: 301, distance: 14.1
click at [1126, 292] on div "Save" at bounding box center [1123, 288] width 24 height 33
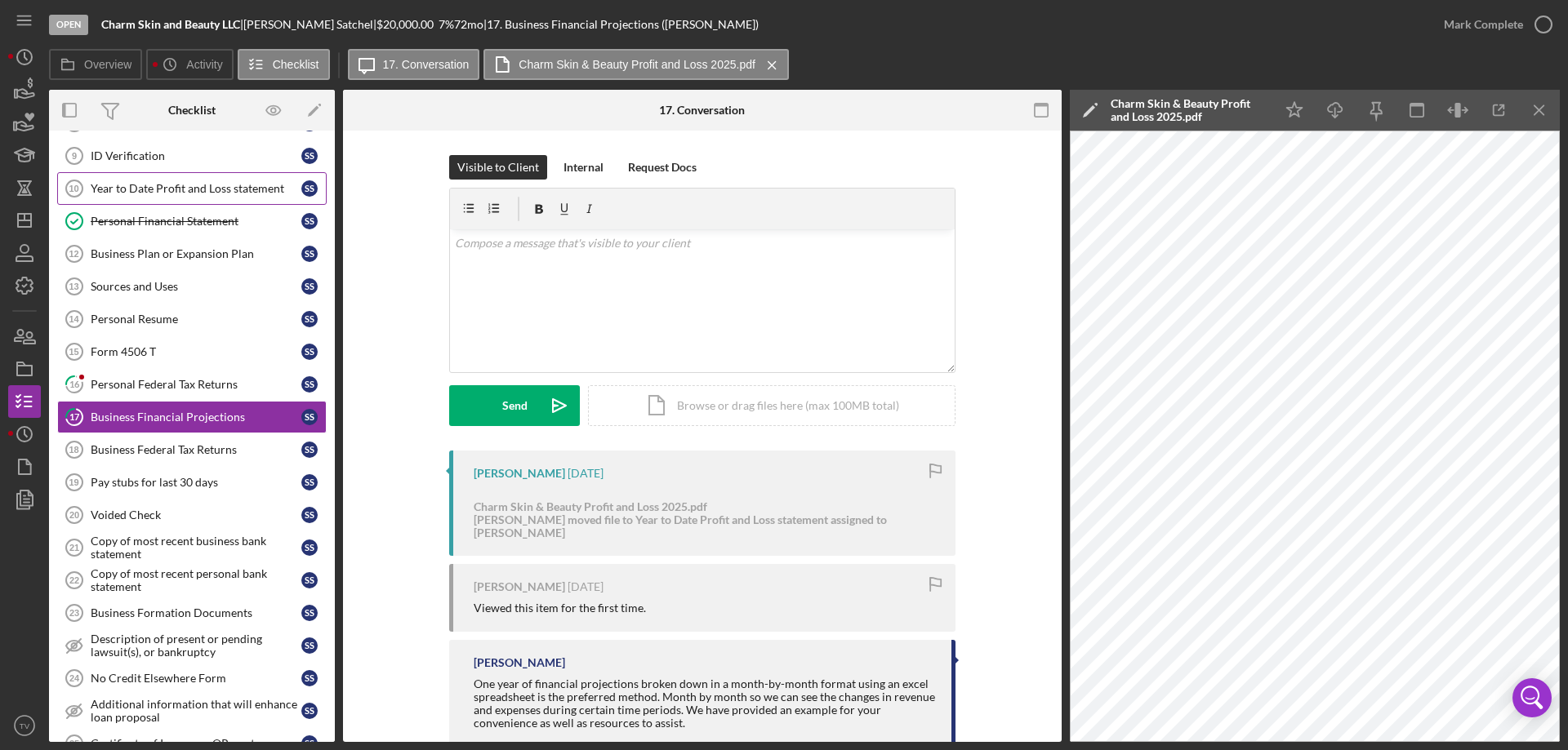
click at [163, 188] on div "Year to Date Profit and Loss statement" at bounding box center [195, 188] width 210 height 13
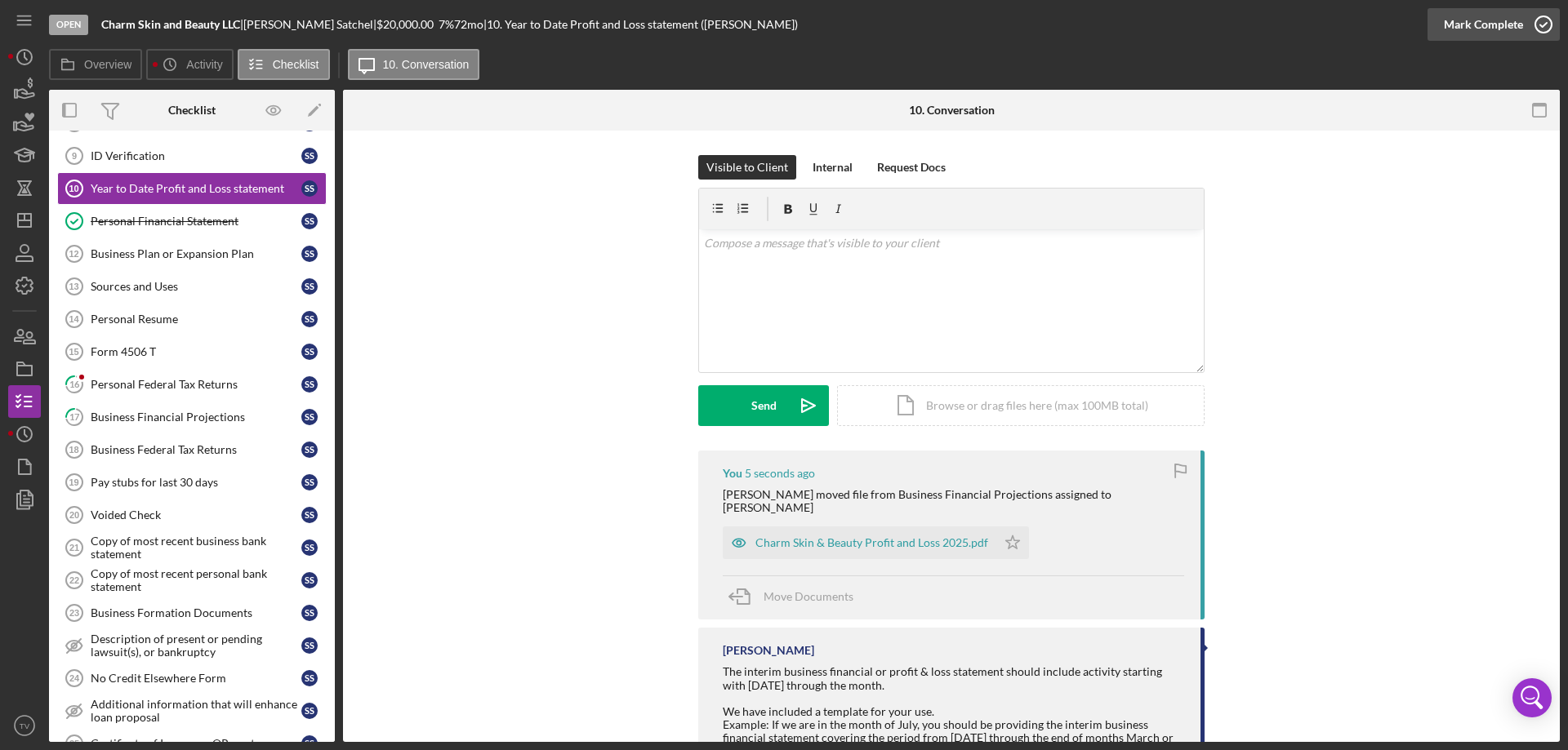
click at [1545, 24] on icon "button" at bounding box center [1544, 25] width 41 height 41
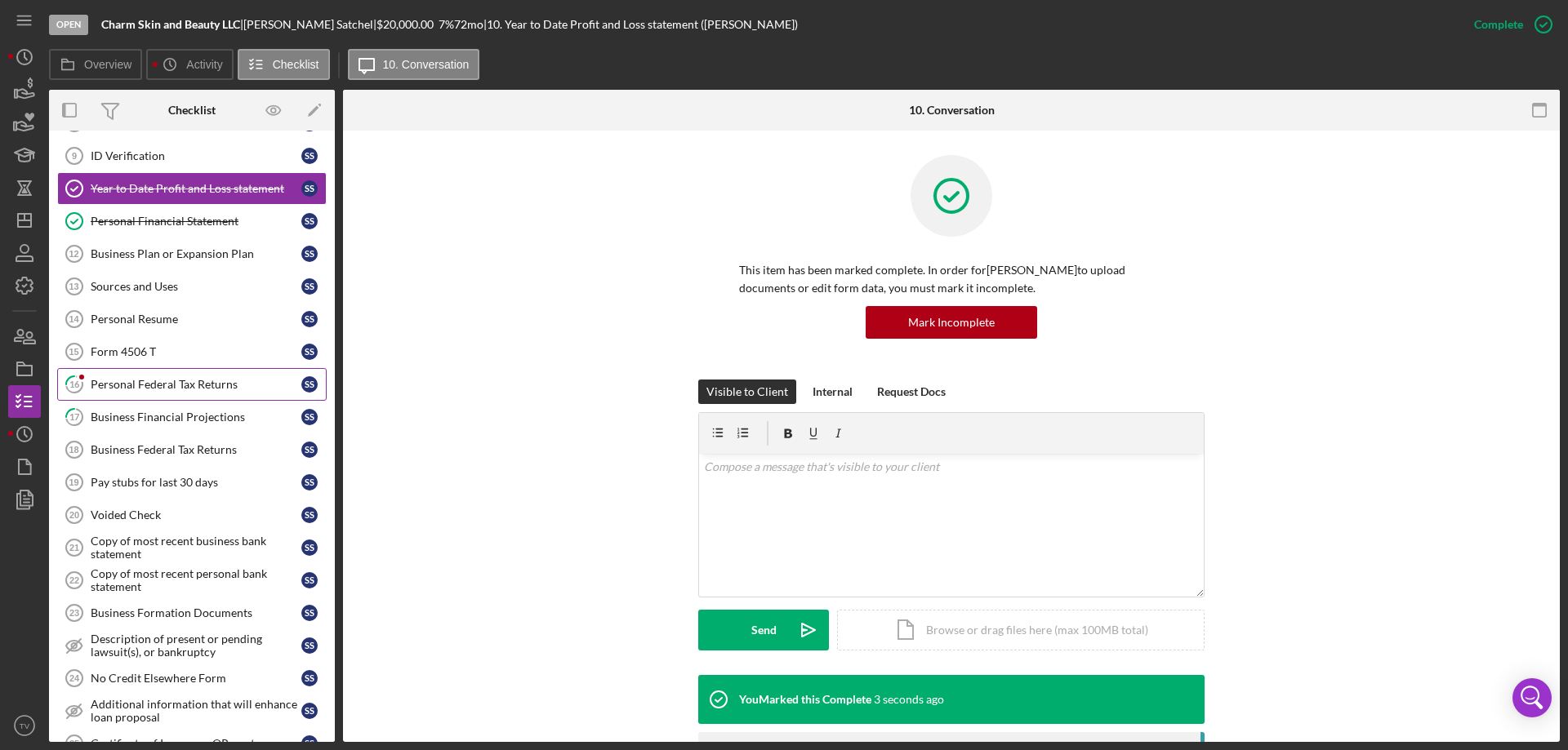
click at [145, 382] on div "Personal Federal Tax Returns" at bounding box center [195, 384] width 210 height 13
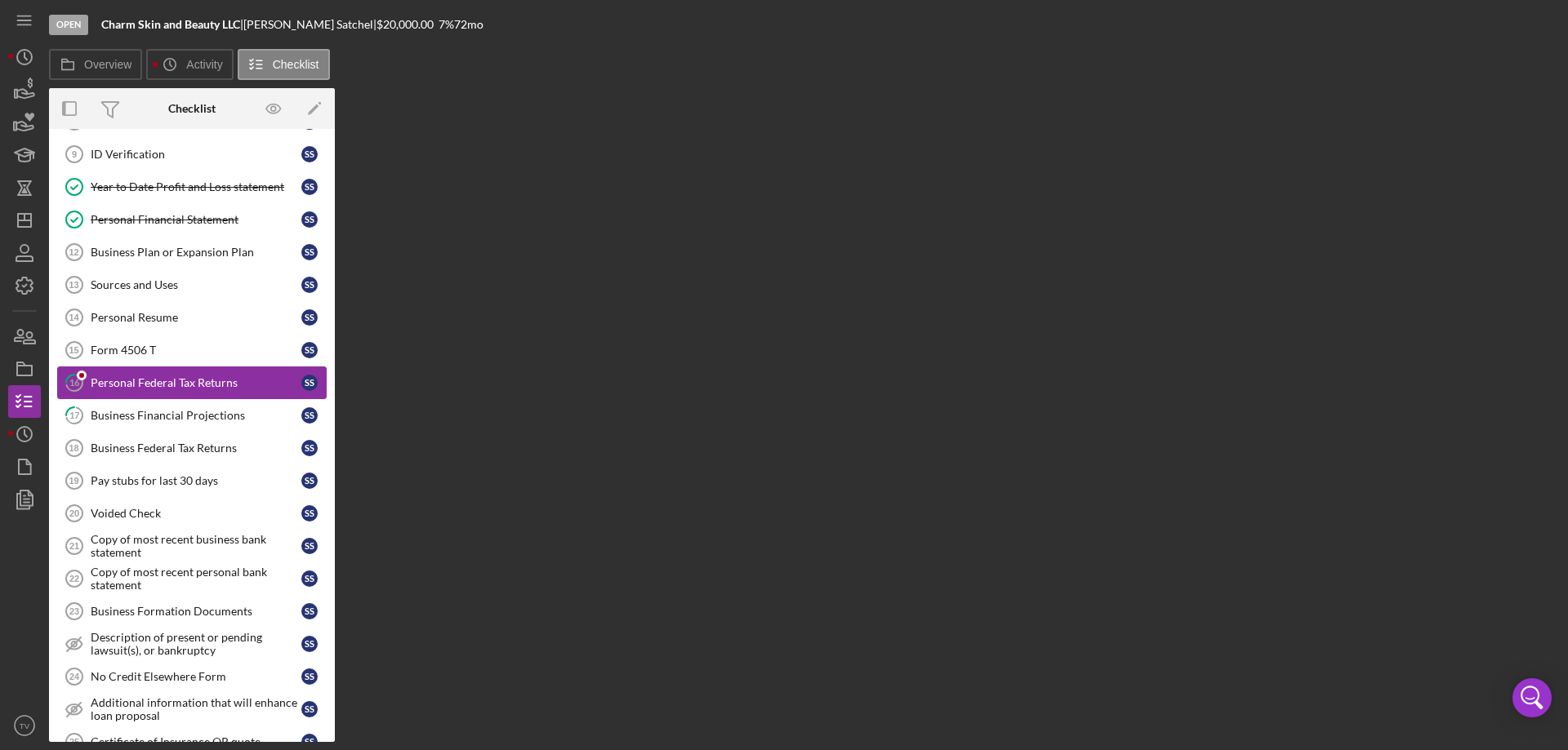
click at [145, 382] on div "Personal Federal Tax Returns" at bounding box center [195, 383] width 210 height 13
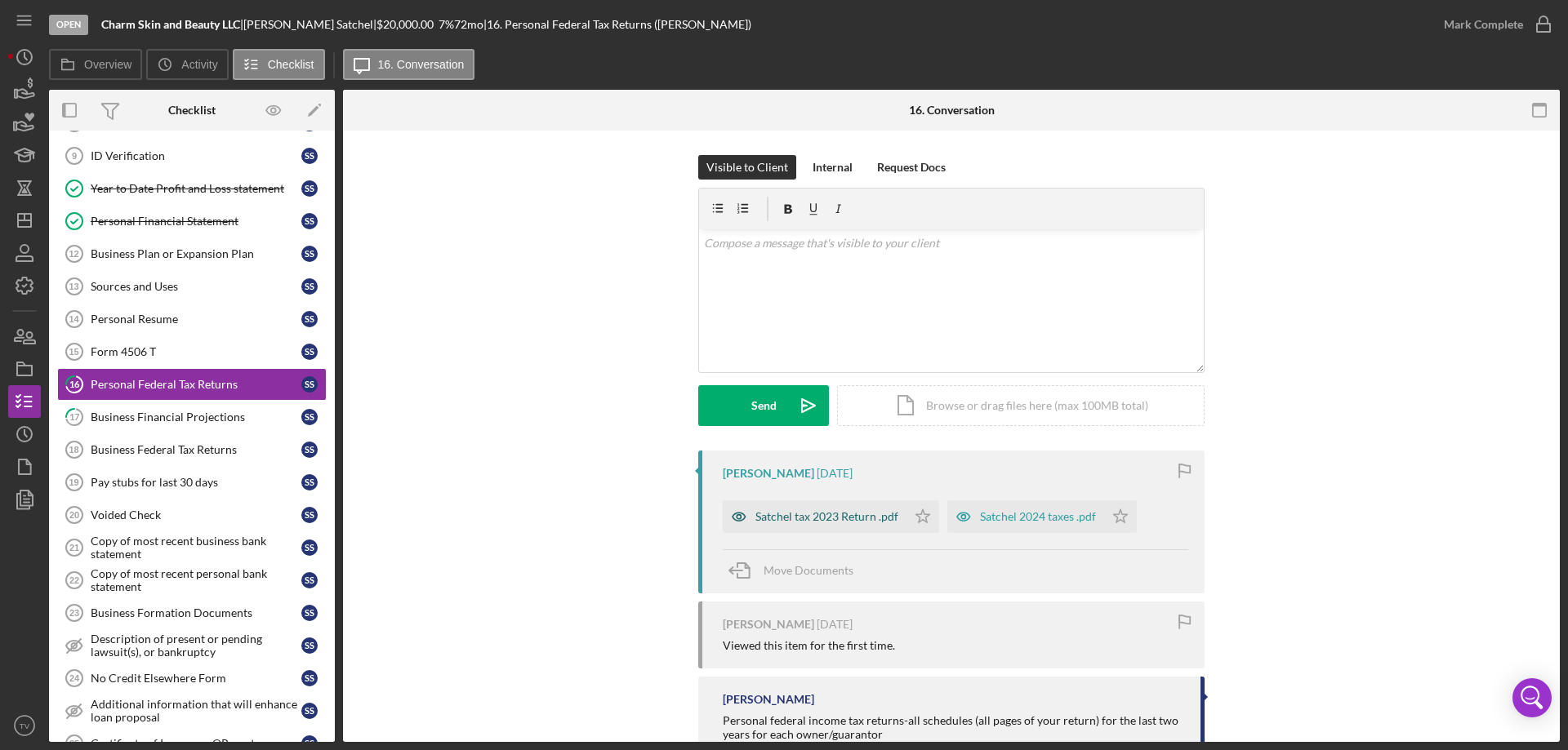
click at [844, 523] on div "Satchel tax 2023 Return .pdf" at bounding box center [827, 517] width 143 height 13
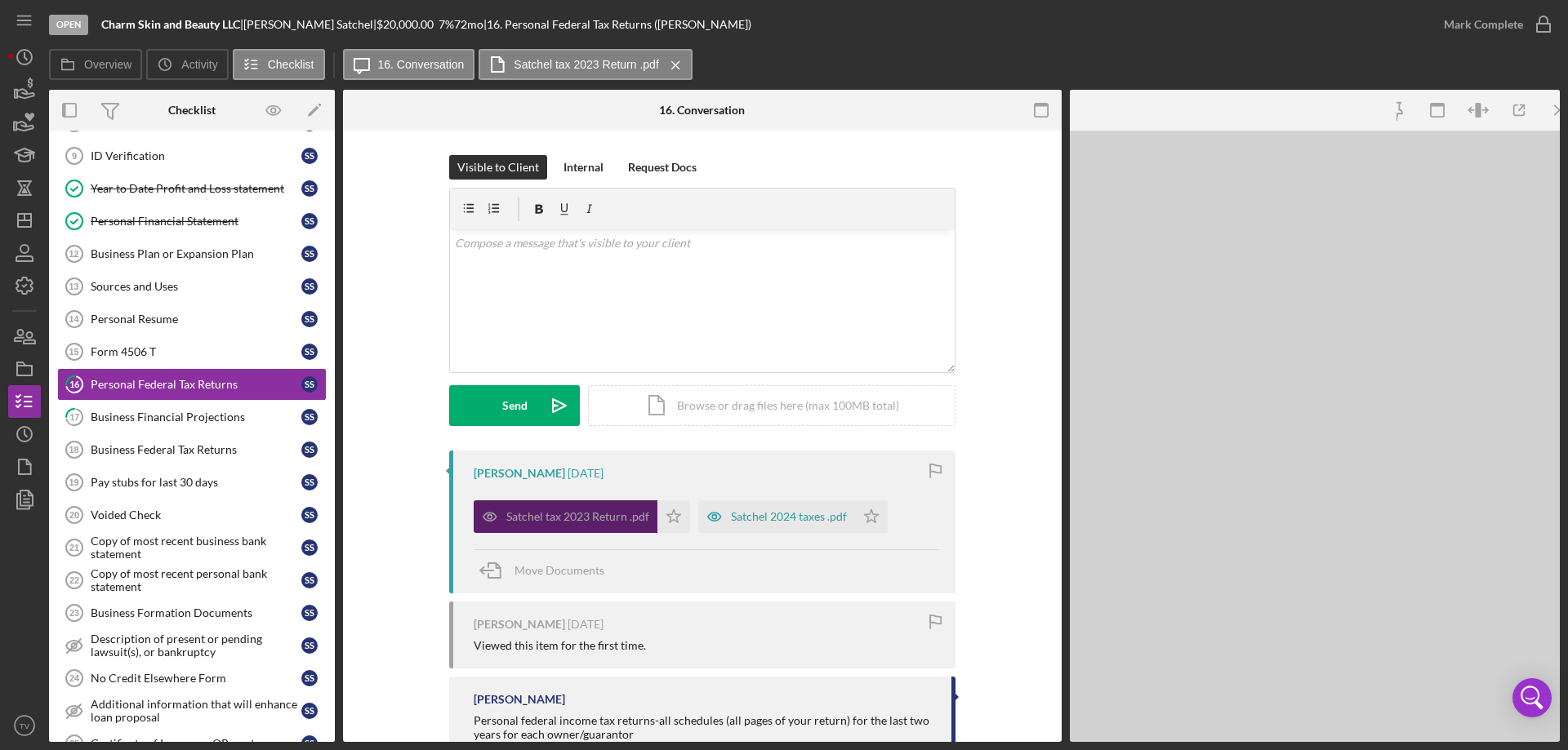
click at [844, 523] on div "Satchel 2024 taxes .pdf" at bounding box center [776, 517] width 157 height 33
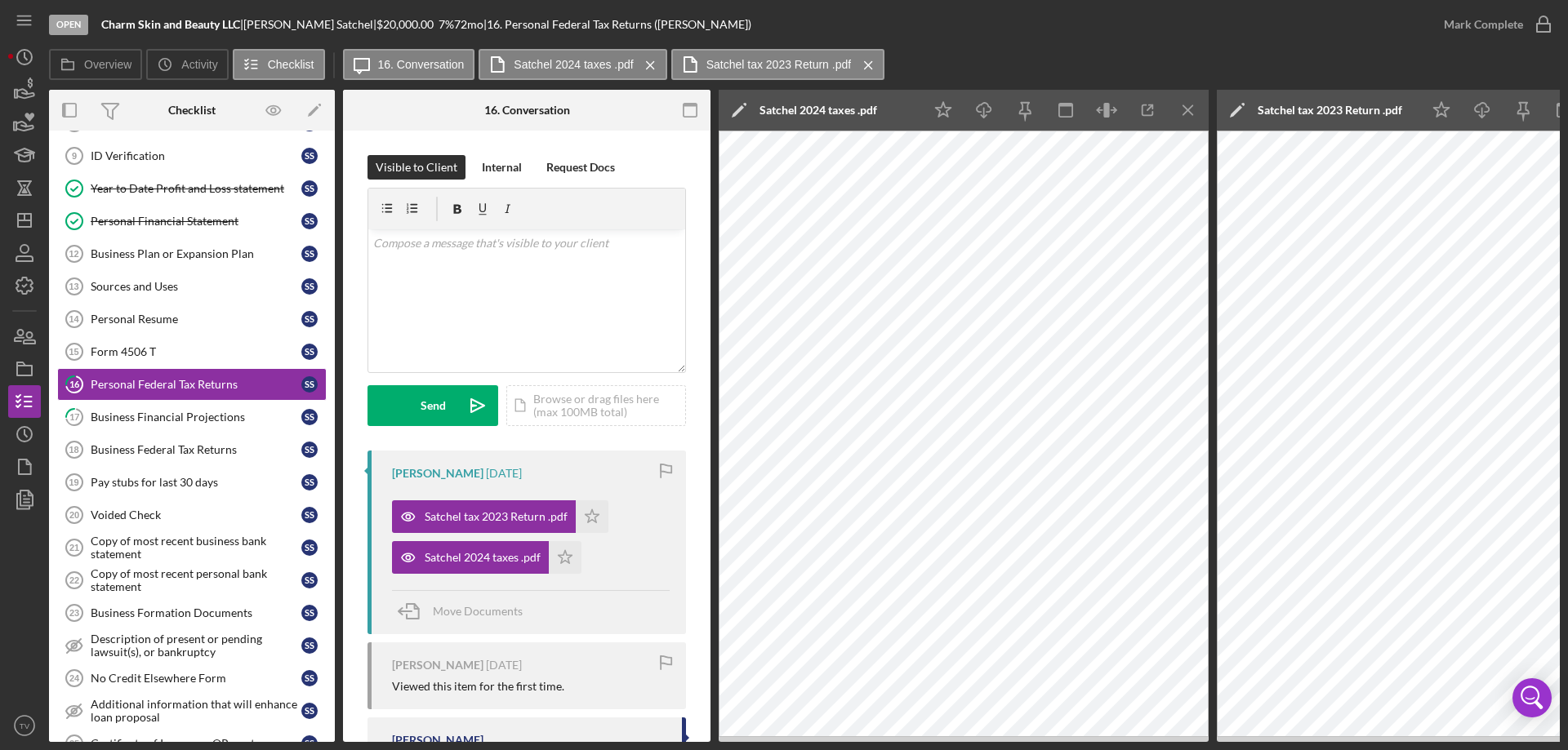
drag, startPoint x: 1544, startPoint y: 127, endPoint x: 1468, endPoint y: 130, distance: 76.1
click at [250, 0] on div "Open Charm Skin and Beauty LLC | Shanel Satchel | $20,000.00 7 % 72 mo | 16. Pe…" at bounding box center [804, 371] width 1511 height 742
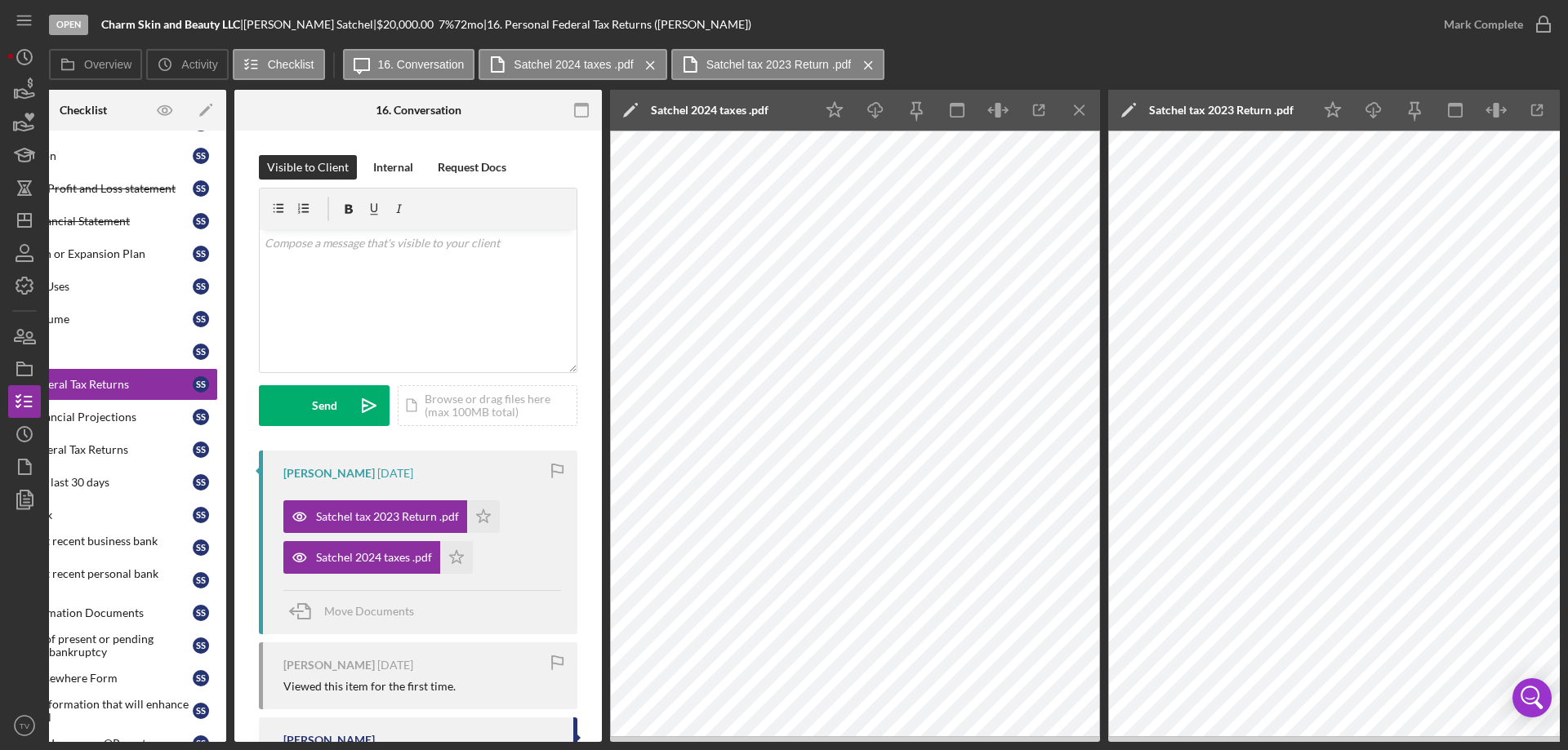
scroll to position [0, 147]
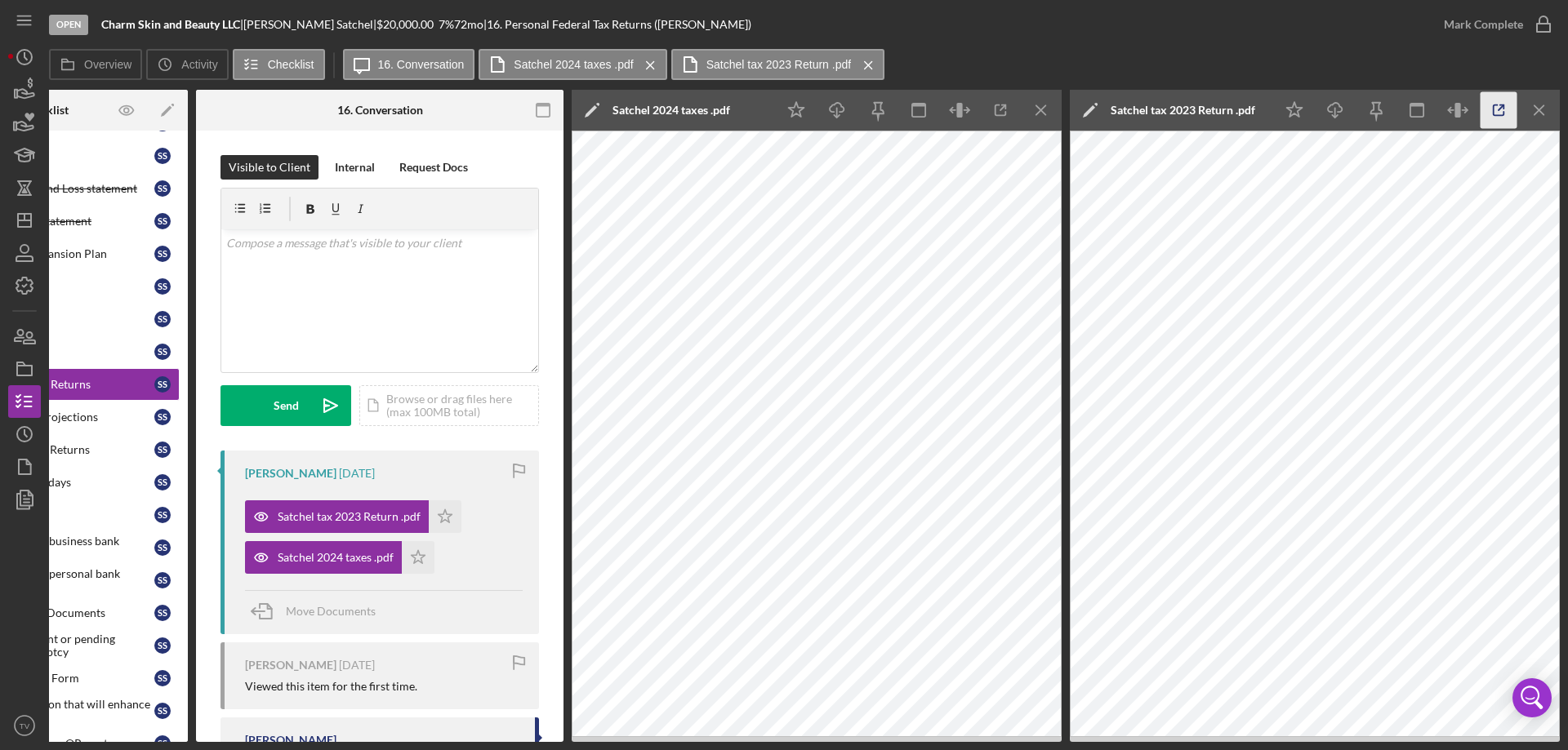
click at [1509, 125] on icon "button" at bounding box center [1499, 110] width 36 height 36
drag, startPoint x: 1285, startPoint y: 28, endPoint x: 1306, endPoint y: 46, distance: 27.7
click at [1285, 29] on div "Open Charm Skin and Beauty LLC | Shanel Satchel | $20,000.00 7 % 72 mo | 16. Pe…" at bounding box center [738, 24] width 1379 height 49
drag, startPoint x: 1033, startPoint y: 66, endPoint x: 1427, endPoint y: -12, distance: 401.6
click at [1427, 0] on html "Open Charm Skin and Beauty LLC | Shanel Satchel | $20,000.00 7 % 72 mo | 16. Pe…" at bounding box center [784, 375] width 1568 height 750
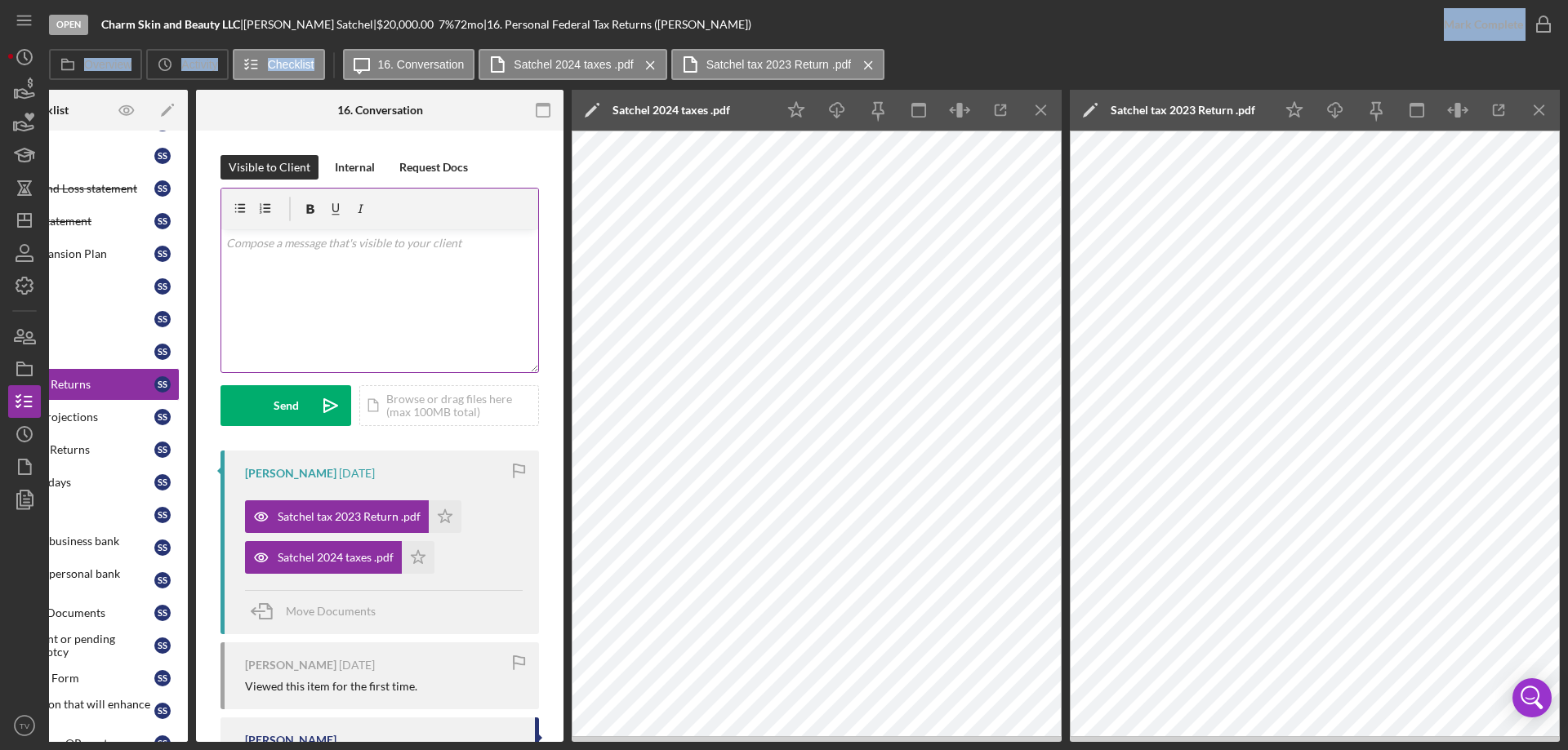
drag, startPoint x: 106, startPoint y: 304, endPoint x: 352, endPoint y: 286, distance: 246.7
click at [346, 288] on div "Overview Internal Workflow Stage Open Icon/Dropdown Arrow Archive (can unarchiv…" at bounding box center [804, 415] width 1511 height 652
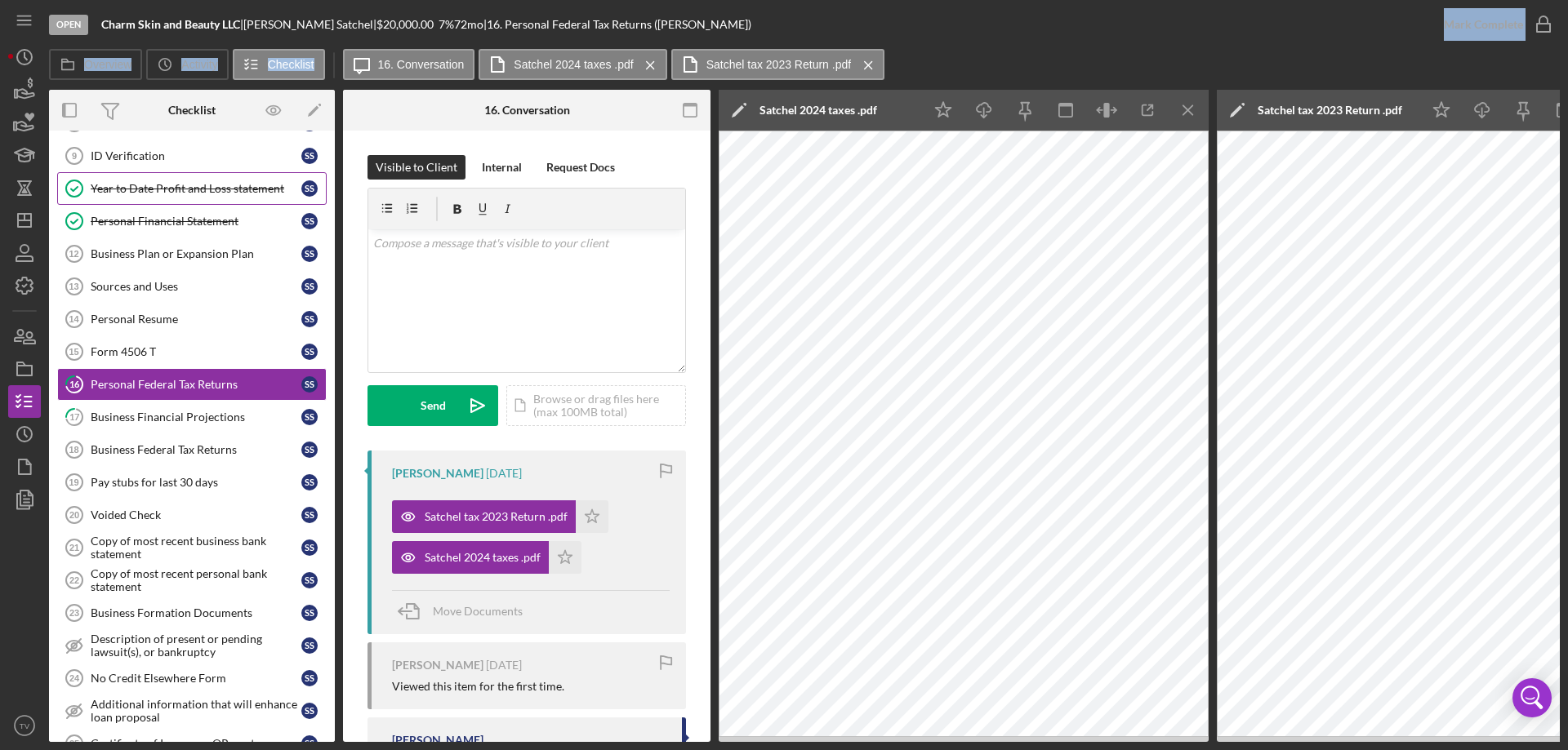
click at [215, 191] on div "Year to Date Profit and Loss statement" at bounding box center [195, 188] width 210 height 13
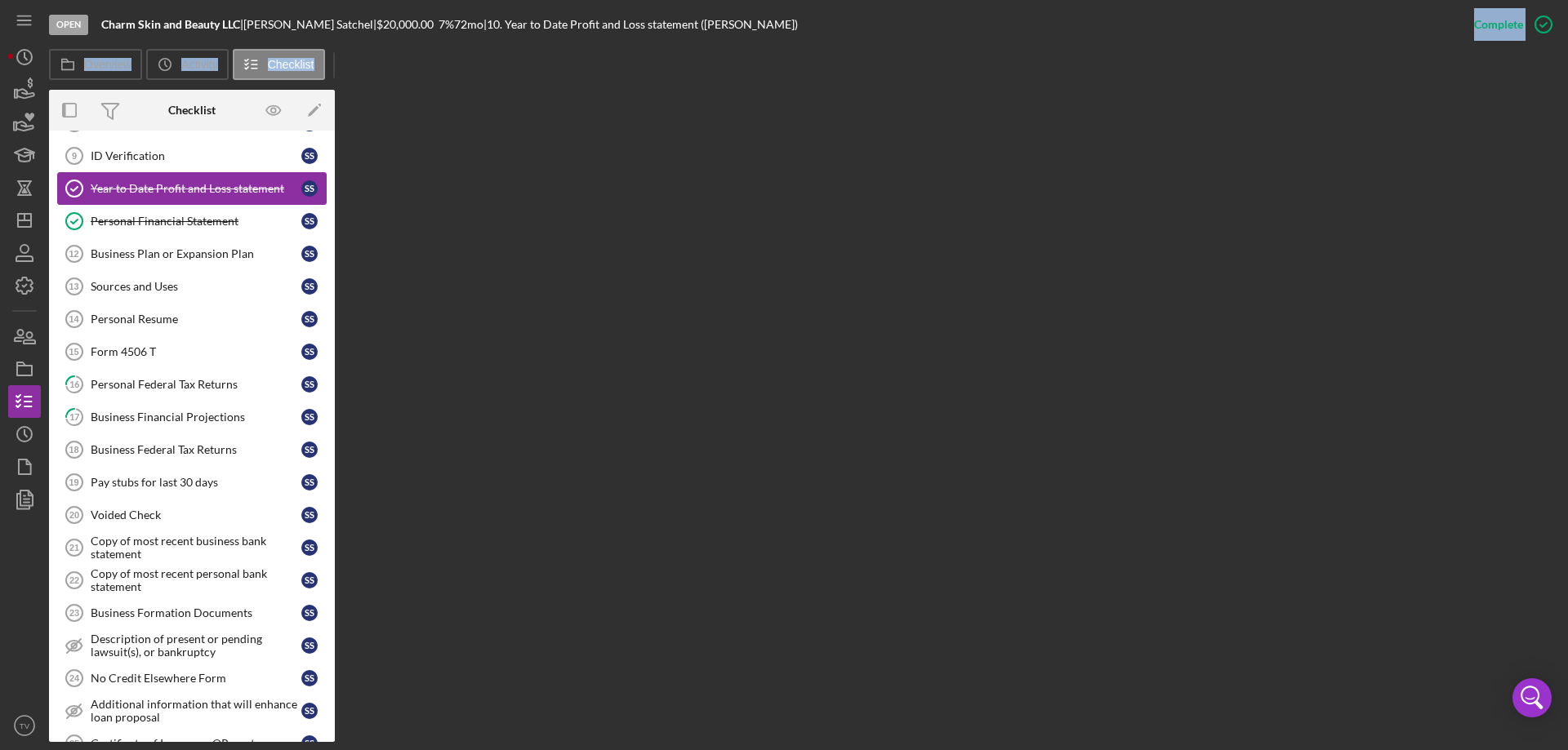
click at [215, 191] on div "Year to Date Profit and Loss statement" at bounding box center [195, 188] width 210 height 13
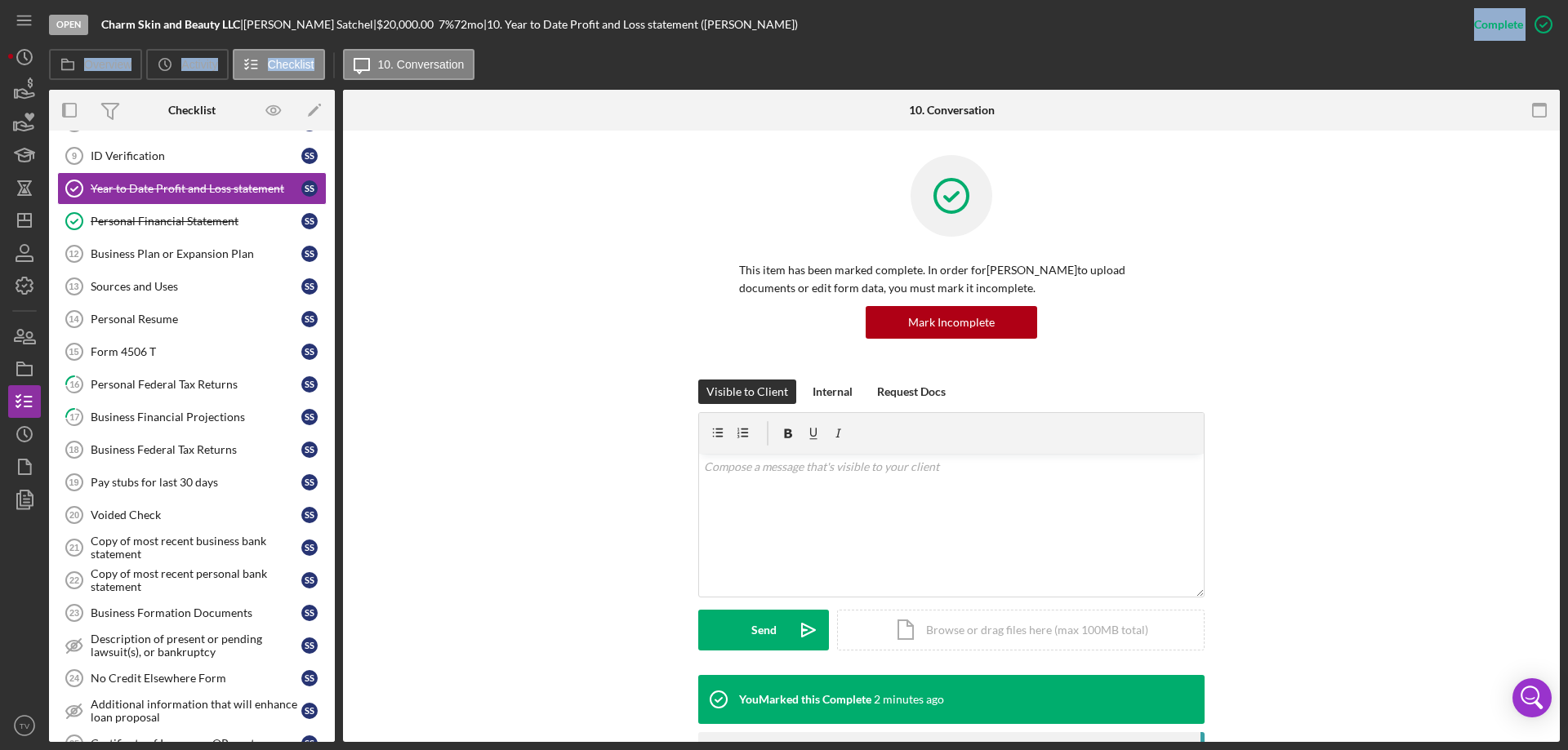
scroll to position [404, 0]
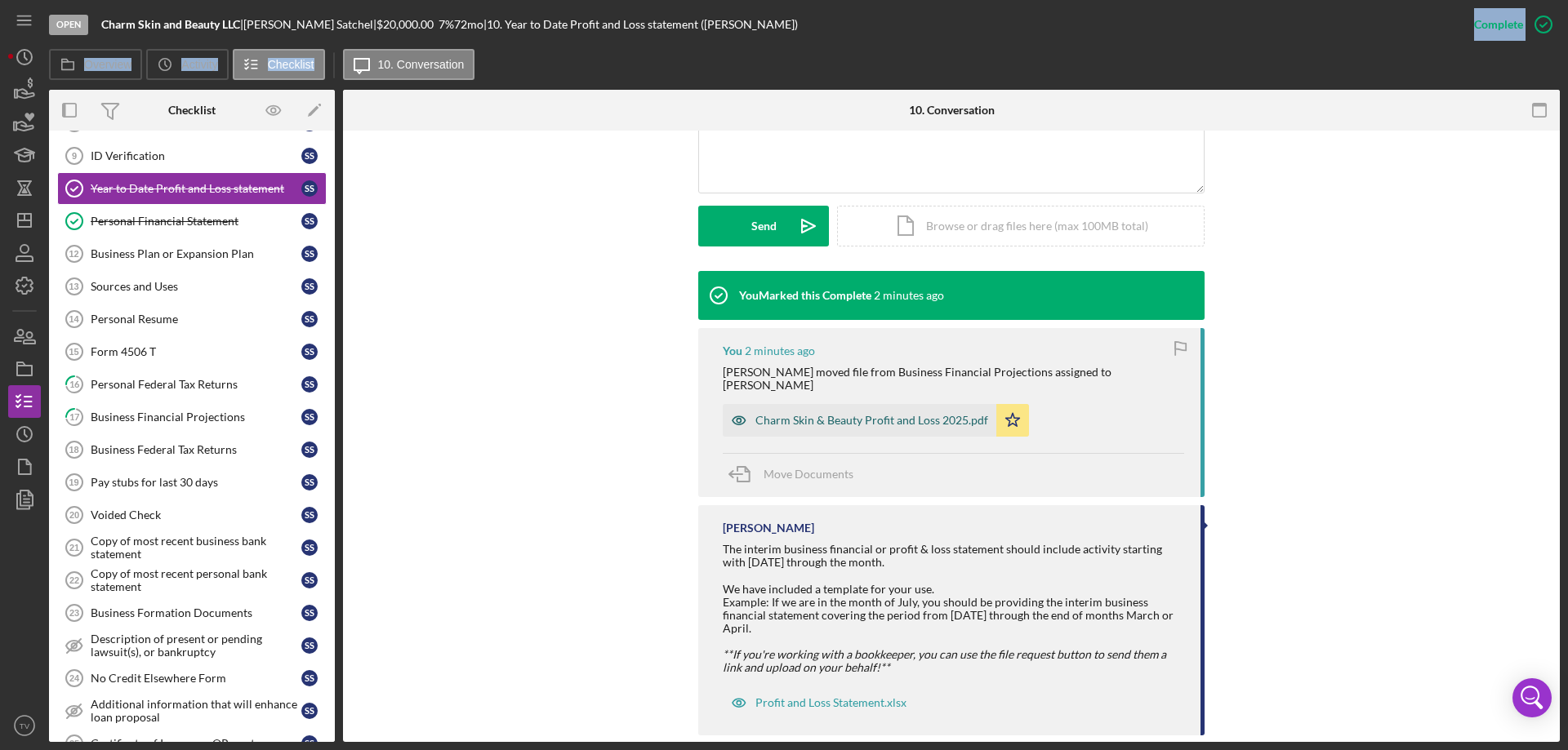
click at [882, 414] on div "Charm Skin & Beauty Profit and Loss 2025.pdf" at bounding box center [872, 420] width 233 height 13
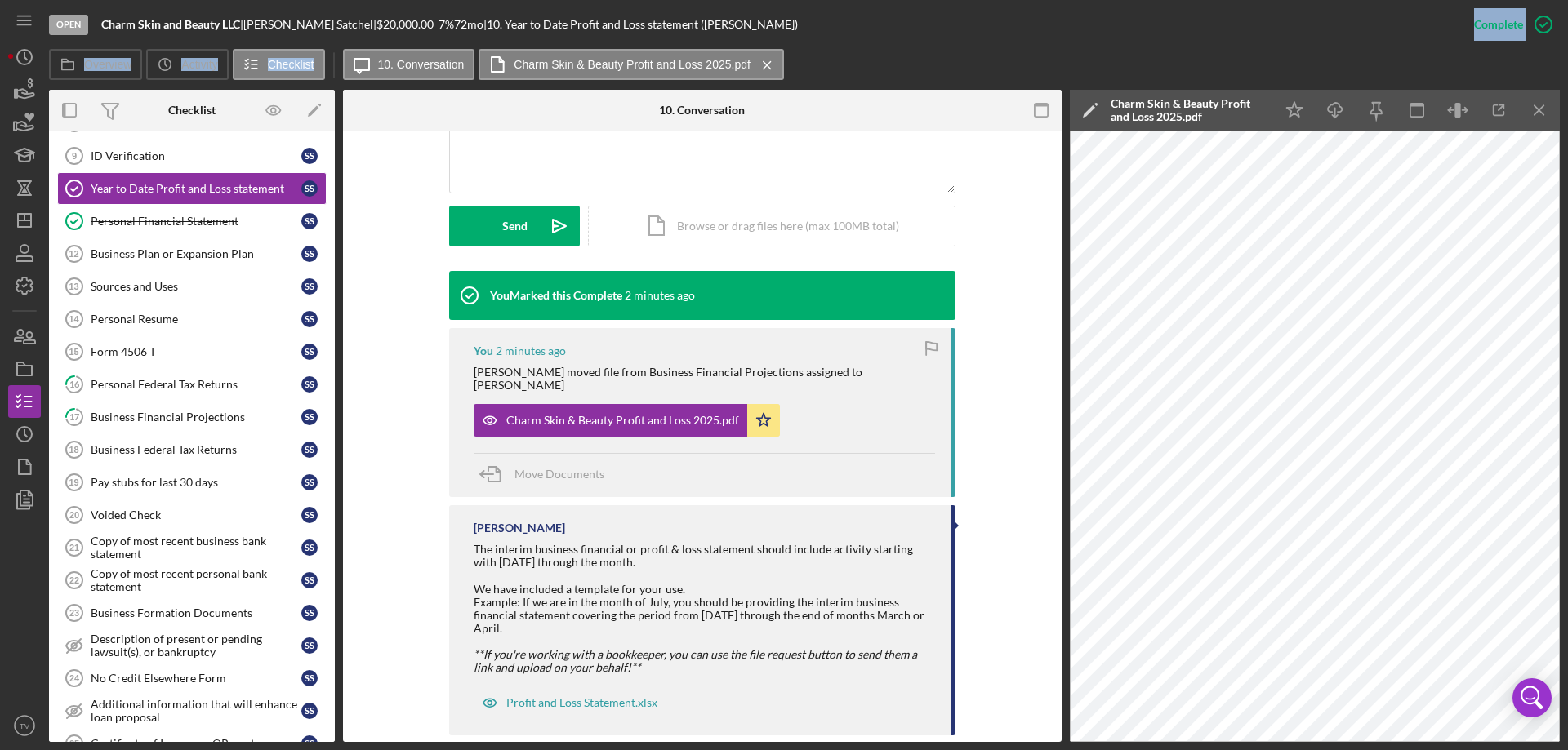
click at [882, 412] on div "Charm Skin & Beauty Profit and Loss 2025.pdf Icon/Star" at bounding box center [705, 416] width 462 height 41
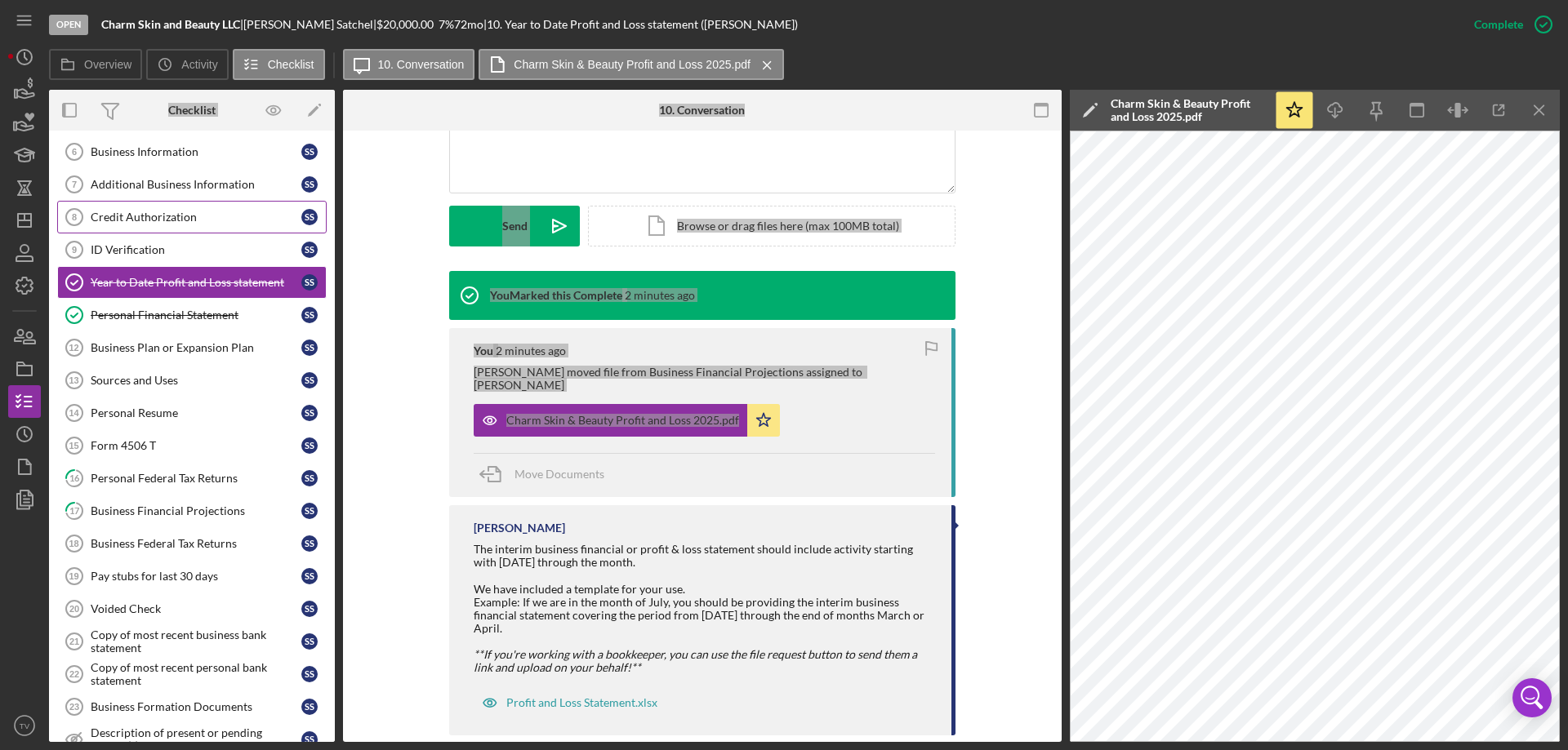
scroll to position [0, 0]
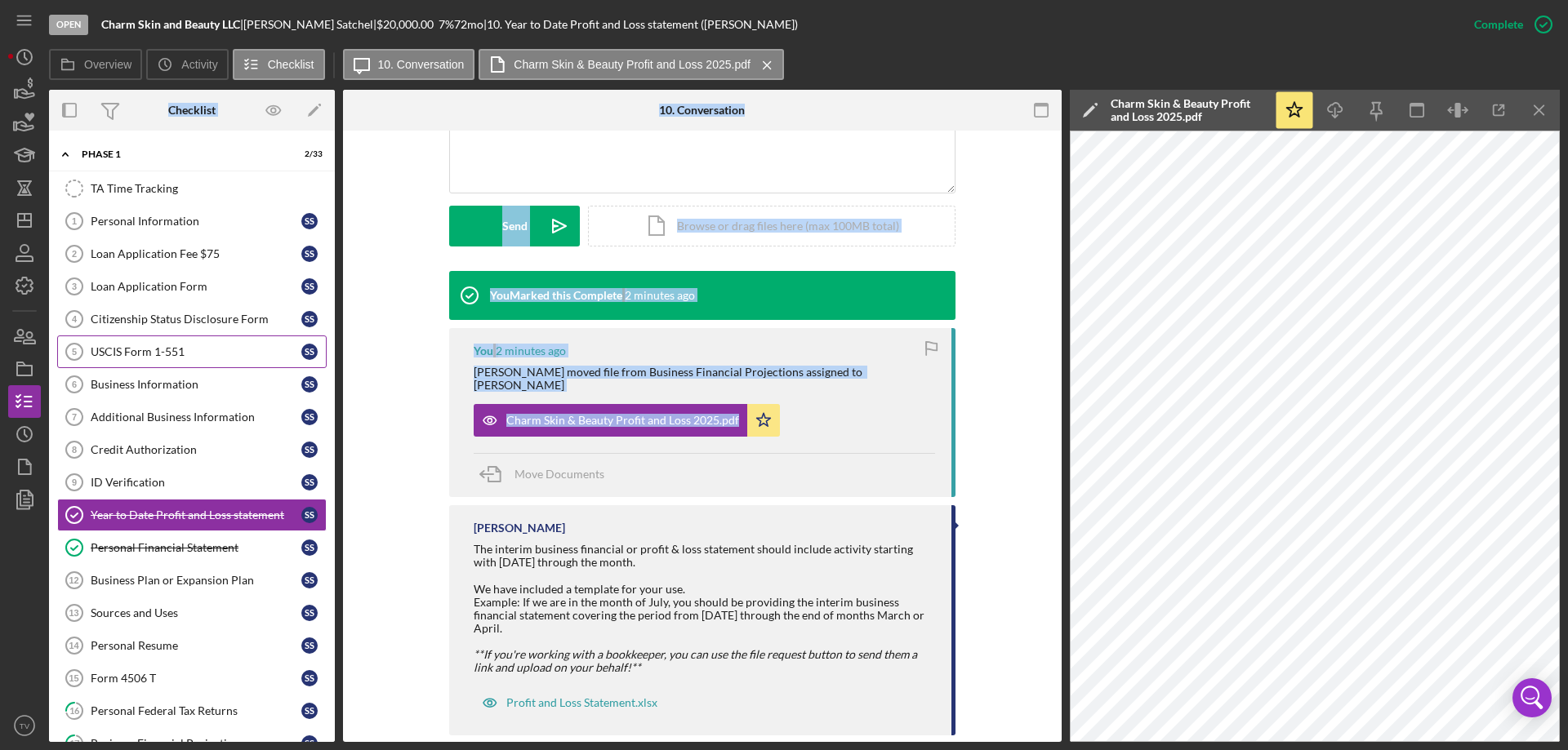
click at [221, 351] on div "USCIS Form 1-551" at bounding box center [195, 351] width 210 height 13
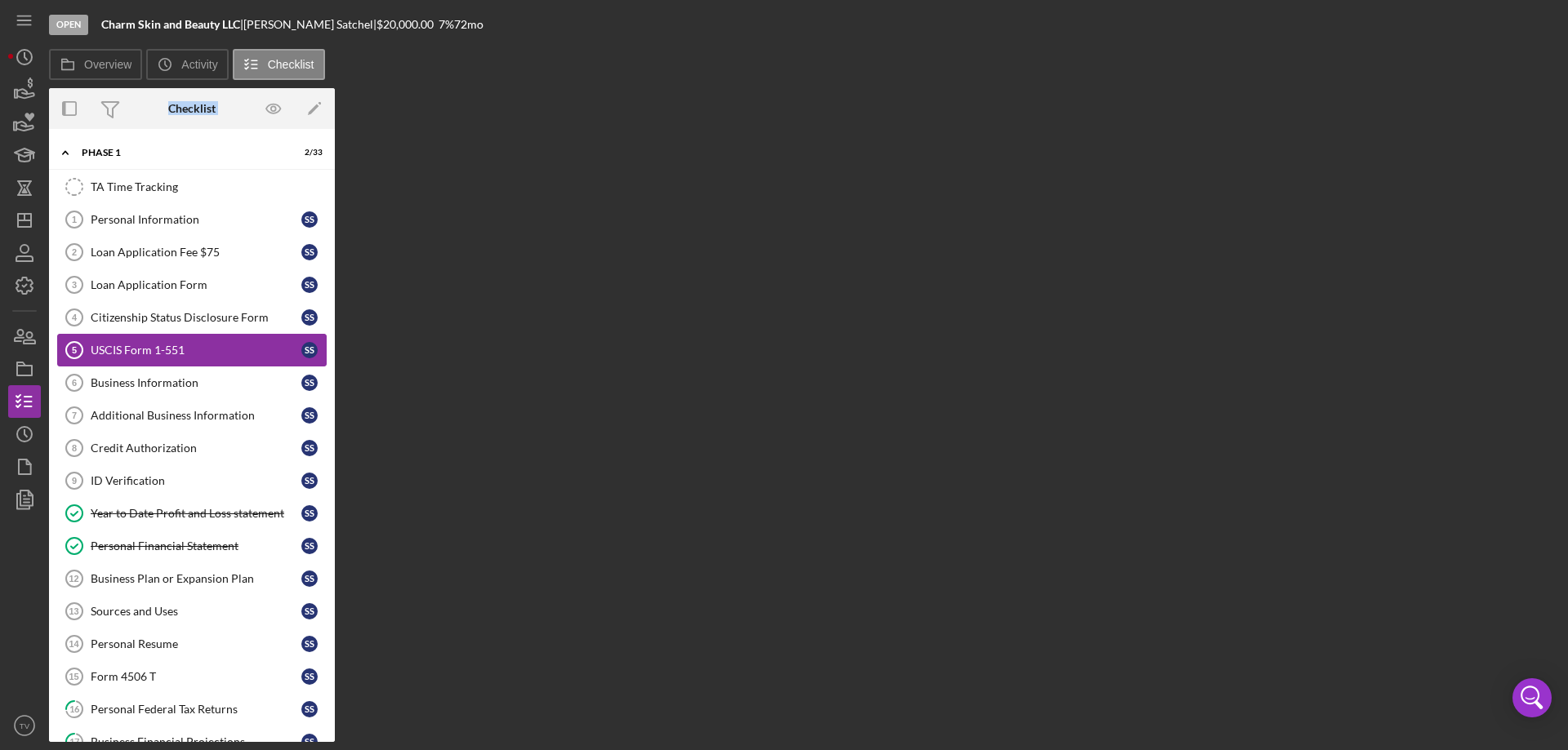
click at [221, 351] on div "USCIS Form 1-551" at bounding box center [195, 350] width 210 height 13
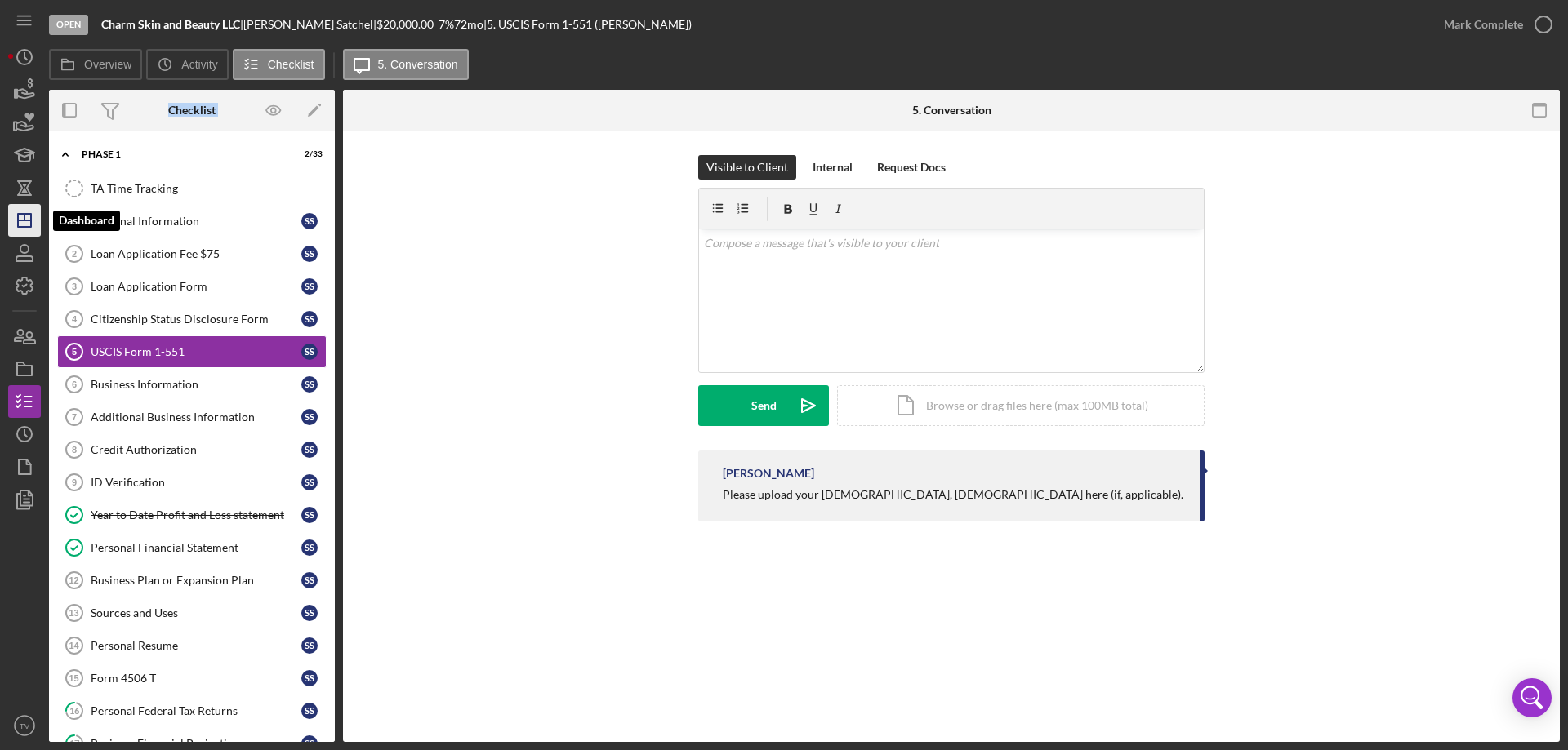
click at [24, 218] on icon "Icon/Dashboard" at bounding box center [25, 220] width 41 height 41
